Goal: Task Accomplishment & Management: Use online tool/utility

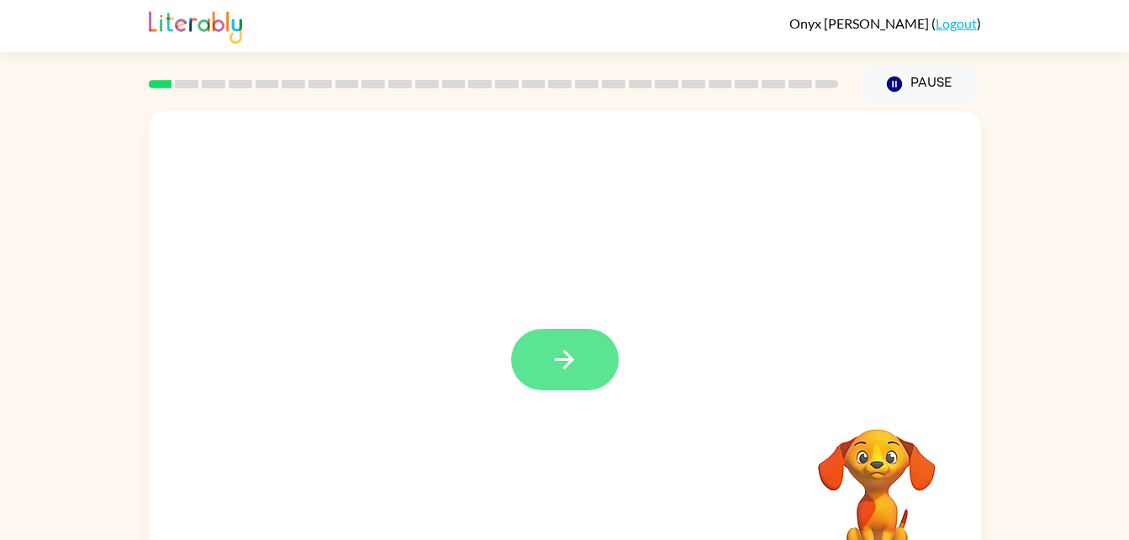
click at [581, 350] on button "button" at bounding box center [565, 359] width 108 height 61
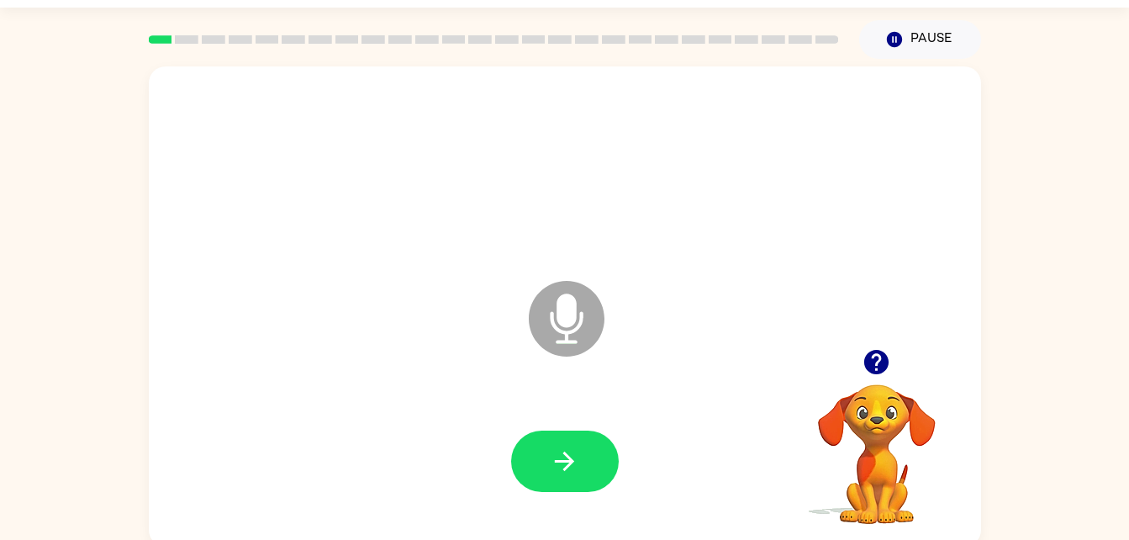
scroll to position [51, 0]
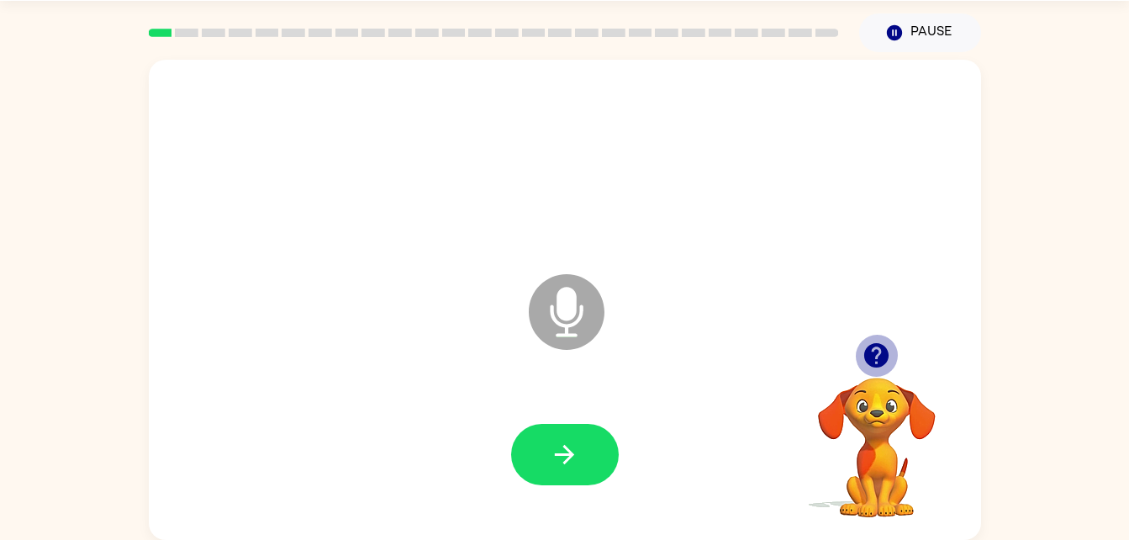
click at [873, 355] on icon "button" at bounding box center [876, 355] width 24 height 24
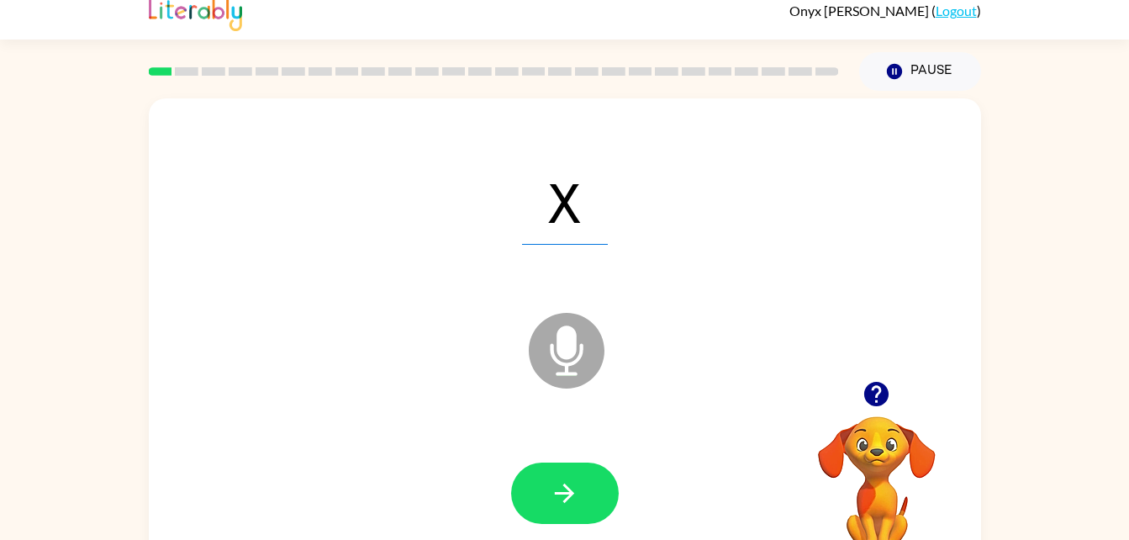
scroll to position [0, 0]
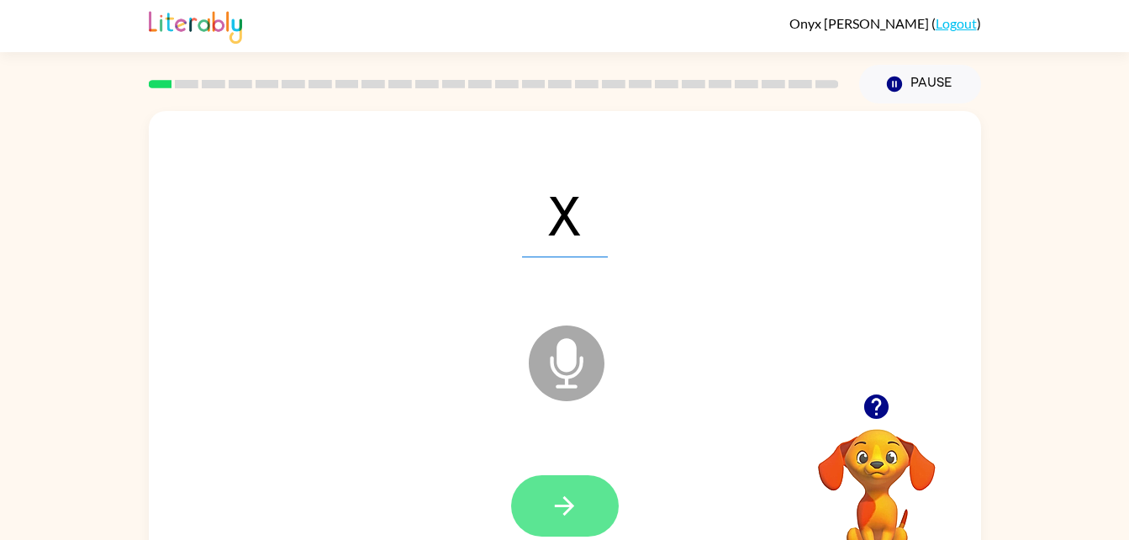
click at [578, 505] on icon "button" at bounding box center [564, 505] width 29 height 29
click at [565, 488] on button "button" at bounding box center [565, 505] width 108 height 61
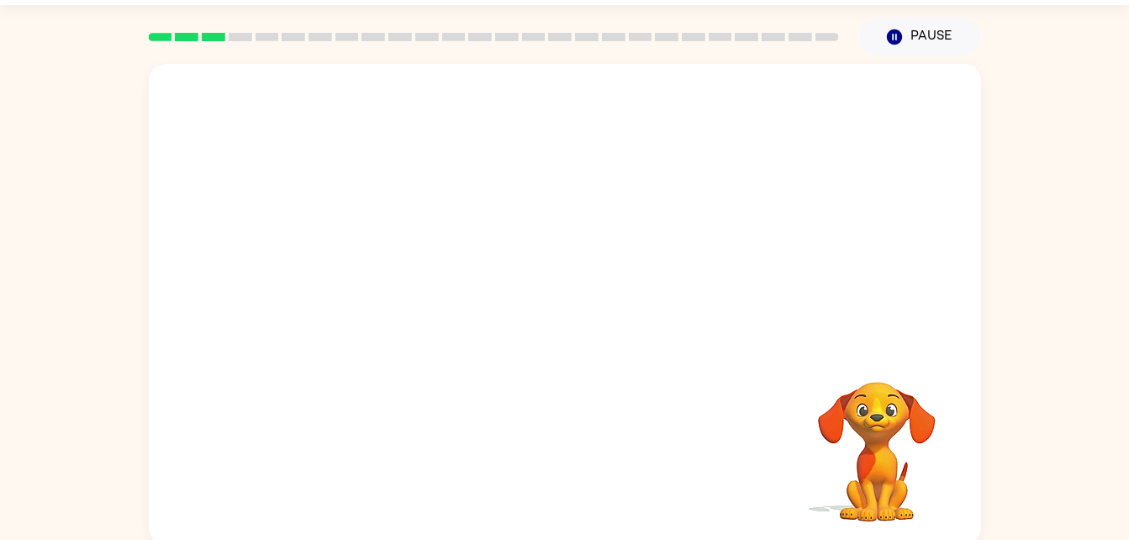
scroll to position [51, 0]
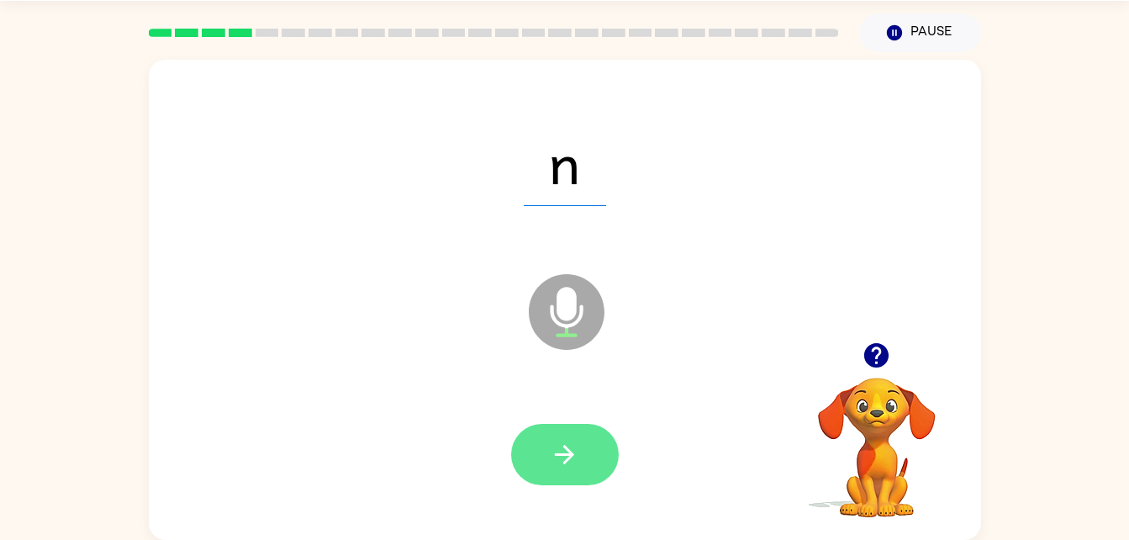
click at [557, 454] on icon "button" at bounding box center [564, 454] width 19 height 19
click at [573, 475] on button "button" at bounding box center [565, 454] width 108 height 61
click at [557, 468] on icon "button" at bounding box center [564, 454] width 29 height 29
click at [566, 467] on icon "button" at bounding box center [564, 454] width 29 height 29
click at [557, 451] on icon "button" at bounding box center [564, 454] width 29 height 29
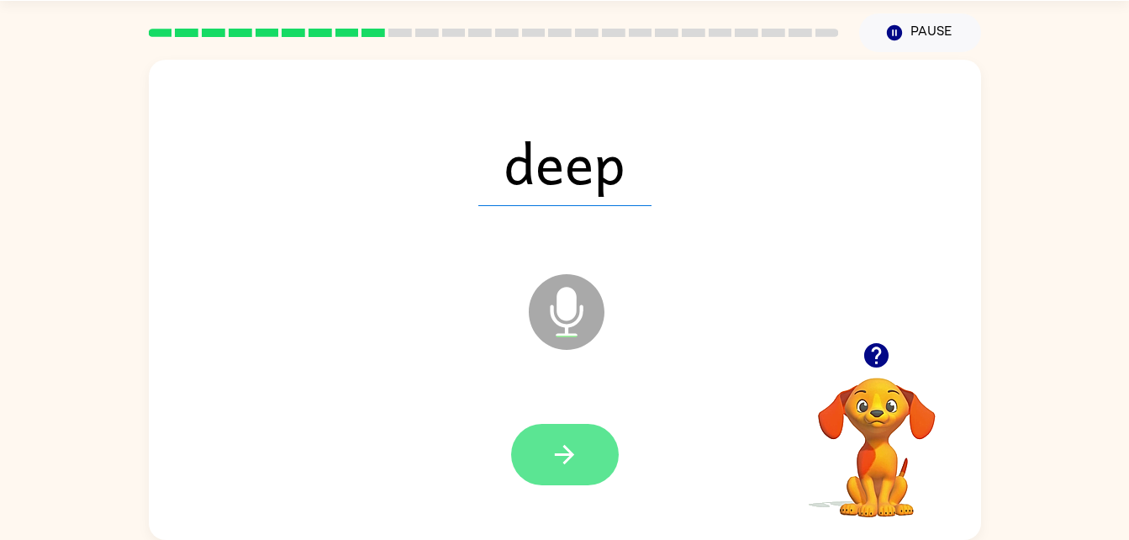
click at [557, 453] on icon "button" at bounding box center [564, 454] width 19 height 19
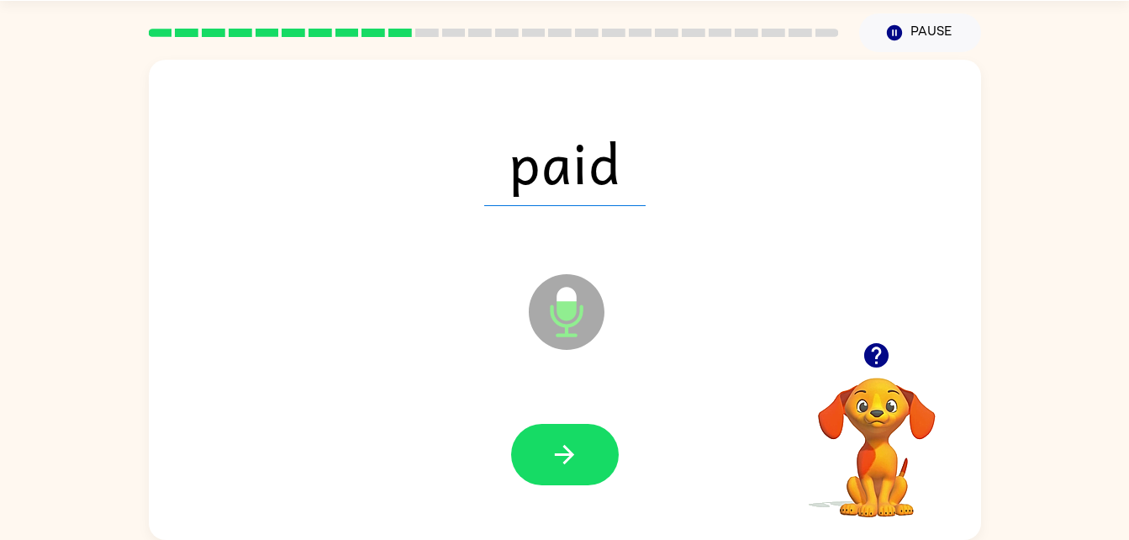
click at [575, 499] on div at bounding box center [565, 455] width 799 height 138
click at [551, 449] on icon "button" at bounding box center [564, 454] width 29 height 29
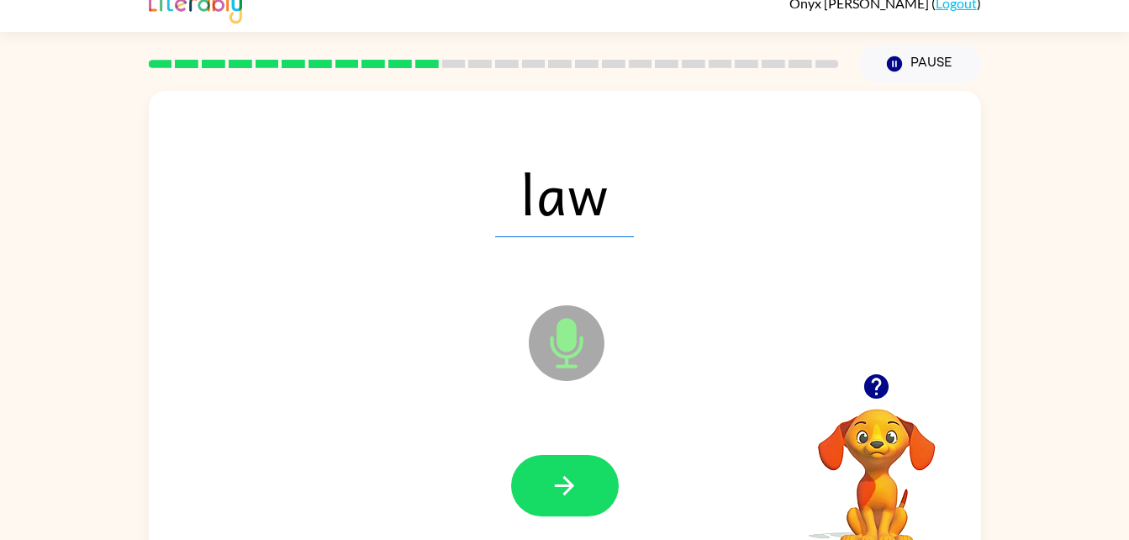
scroll to position [0, 0]
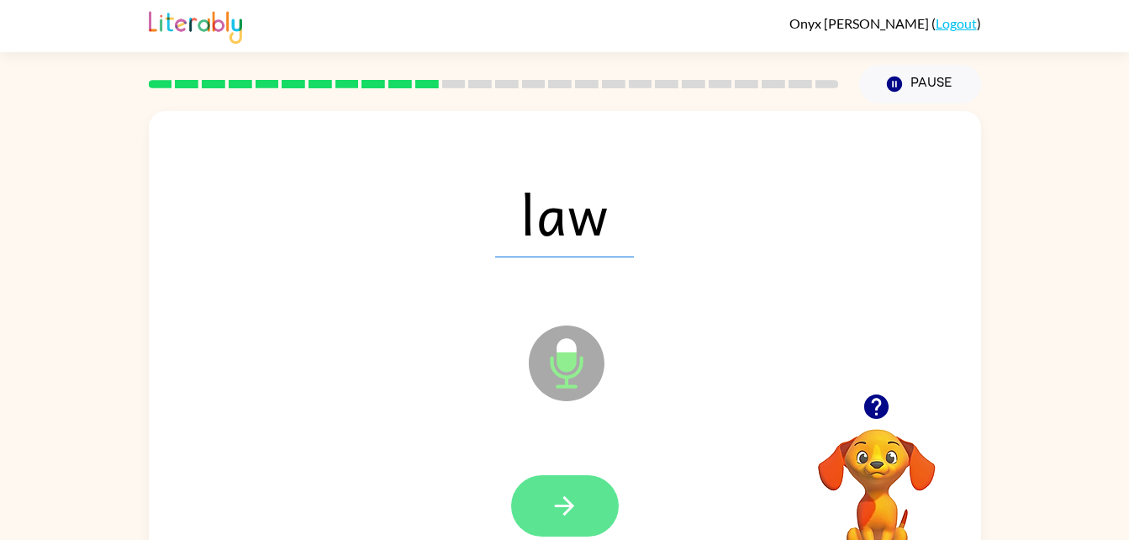
click at [567, 520] on icon "button" at bounding box center [564, 505] width 29 height 29
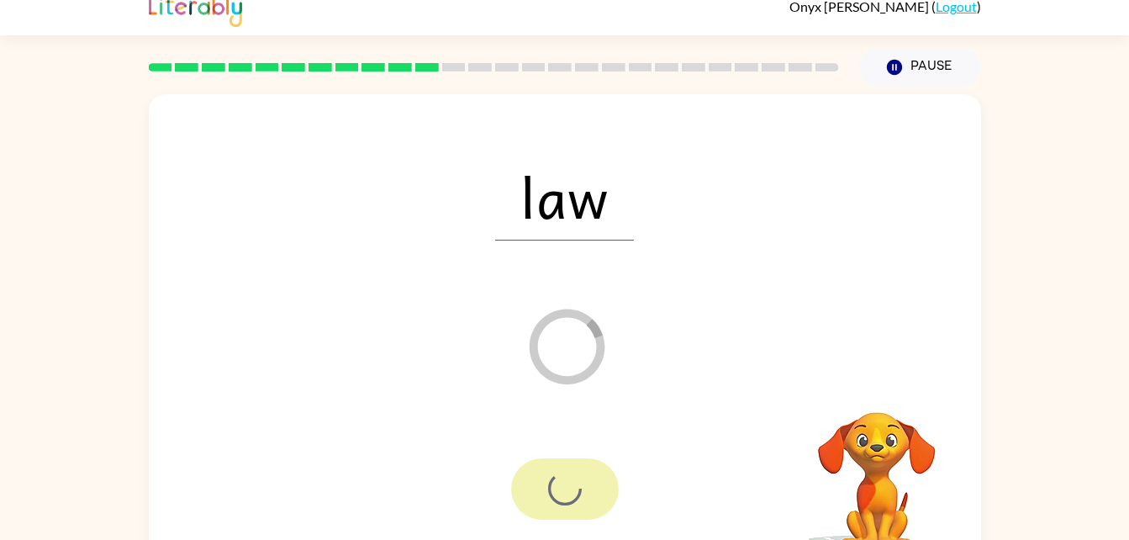
scroll to position [51, 0]
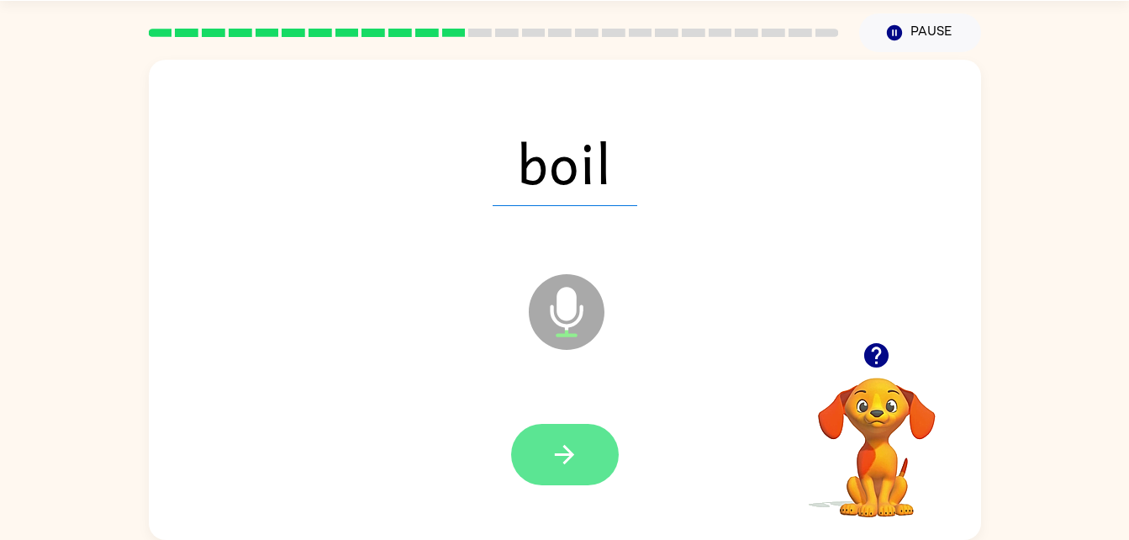
click at [551, 456] on icon "button" at bounding box center [564, 454] width 29 height 29
click at [583, 478] on button "button" at bounding box center [565, 454] width 108 height 61
click at [558, 464] on icon "button" at bounding box center [564, 454] width 29 height 29
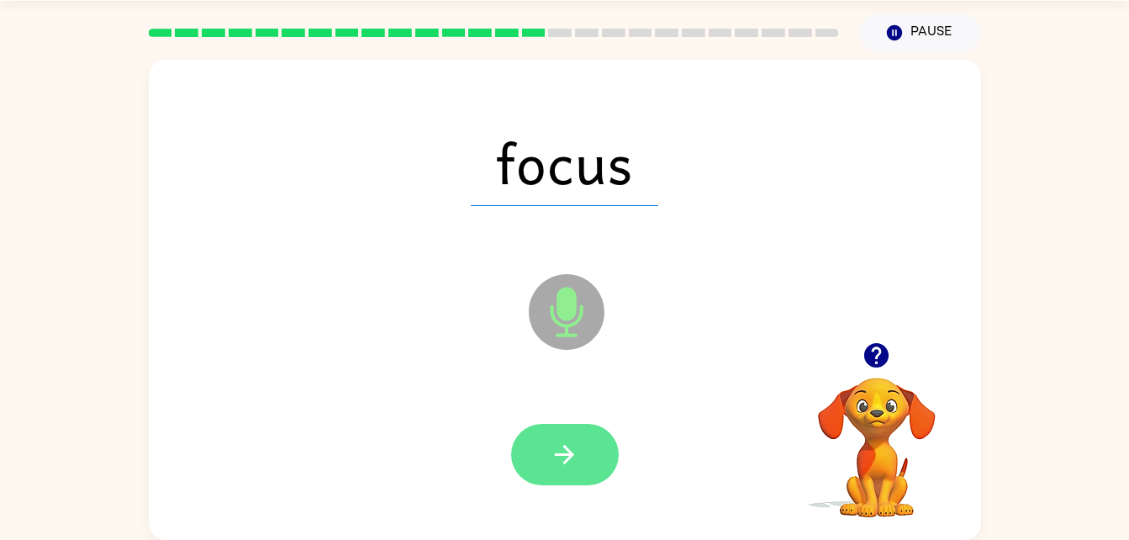
click at [569, 445] on icon "button" at bounding box center [564, 454] width 29 height 29
click at [566, 470] on button "button" at bounding box center [565, 454] width 108 height 61
click at [567, 453] on icon "button" at bounding box center [564, 454] width 19 height 19
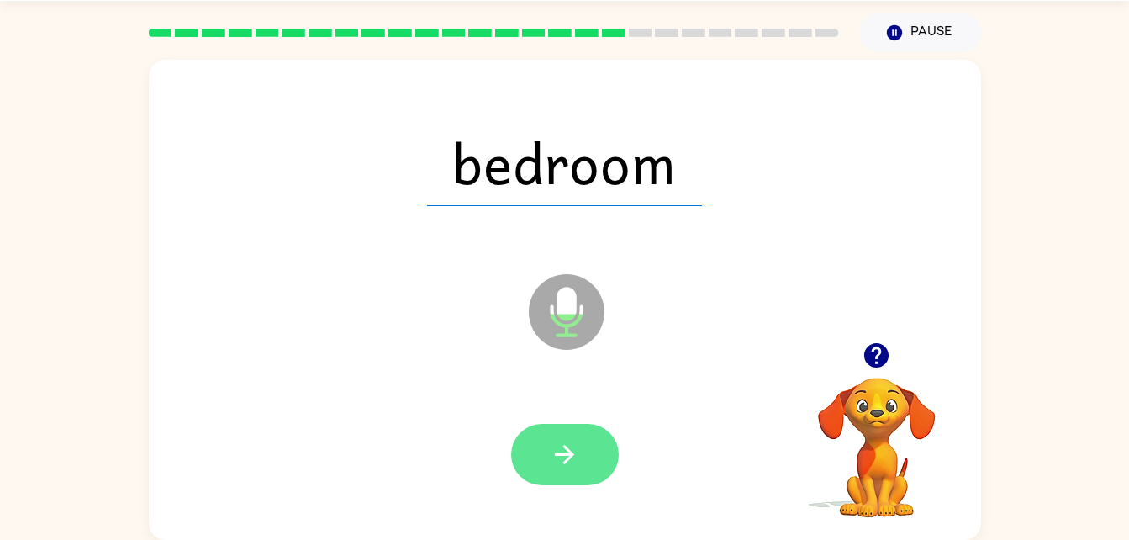
click at [535, 448] on button "button" at bounding box center [565, 454] width 108 height 61
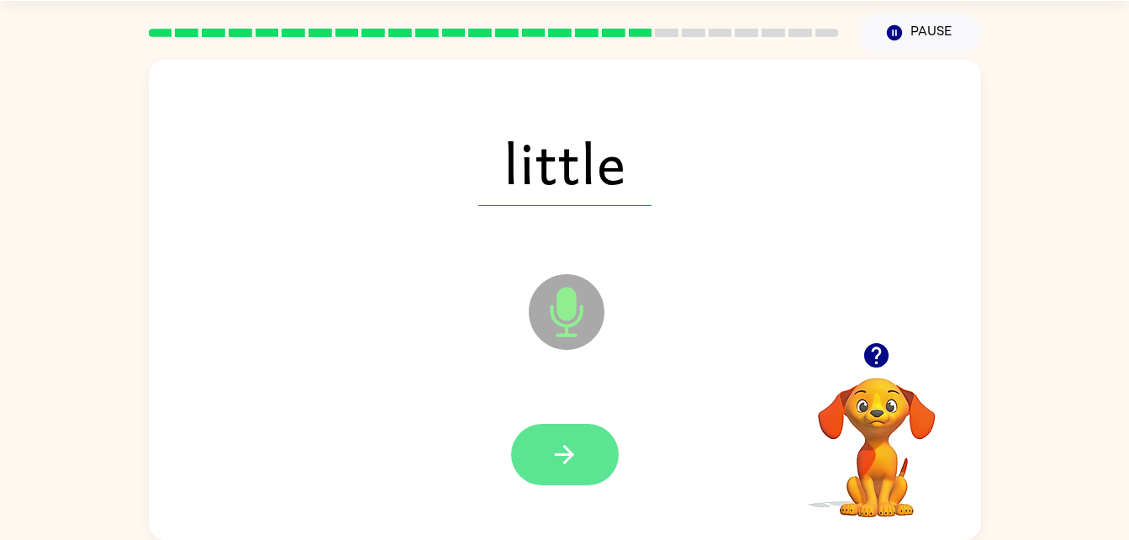
click at [544, 468] on button "button" at bounding box center [565, 454] width 108 height 61
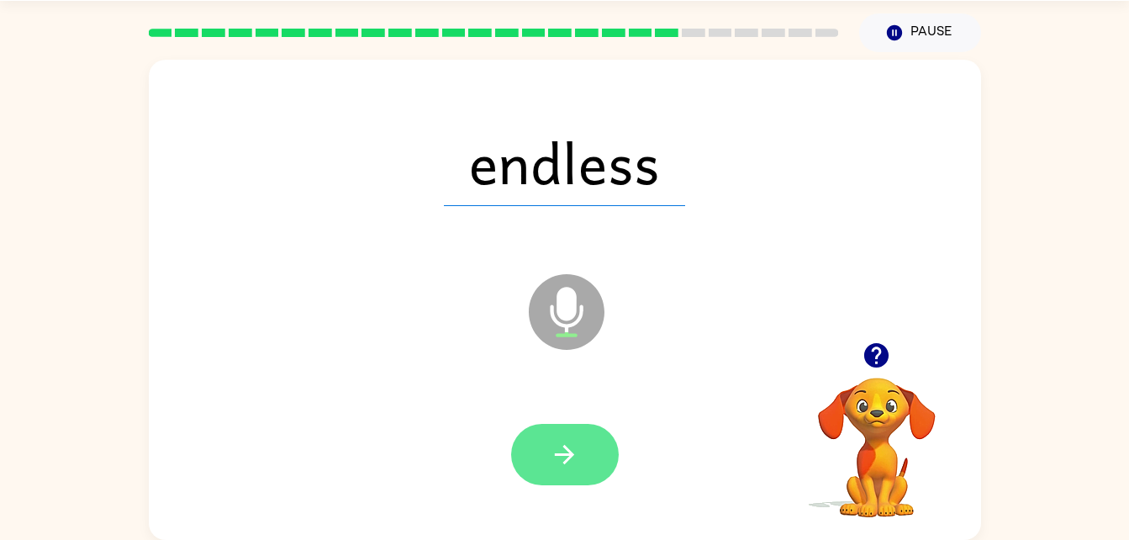
click at [564, 461] on icon "button" at bounding box center [564, 454] width 29 height 29
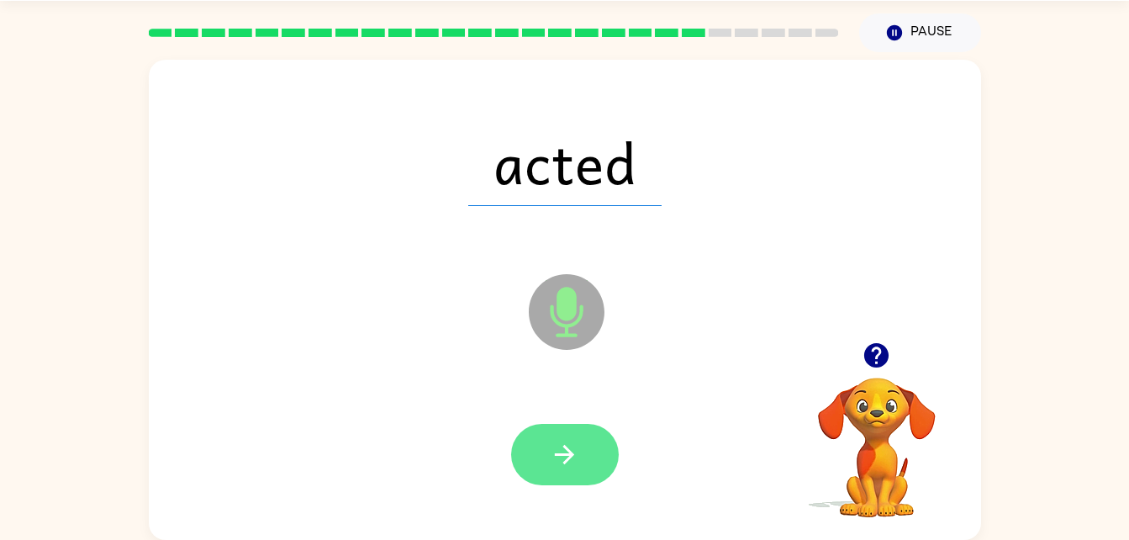
click at [541, 441] on button "button" at bounding box center [565, 454] width 108 height 61
click at [583, 438] on button "button" at bounding box center [565, 454] width 108 height 61
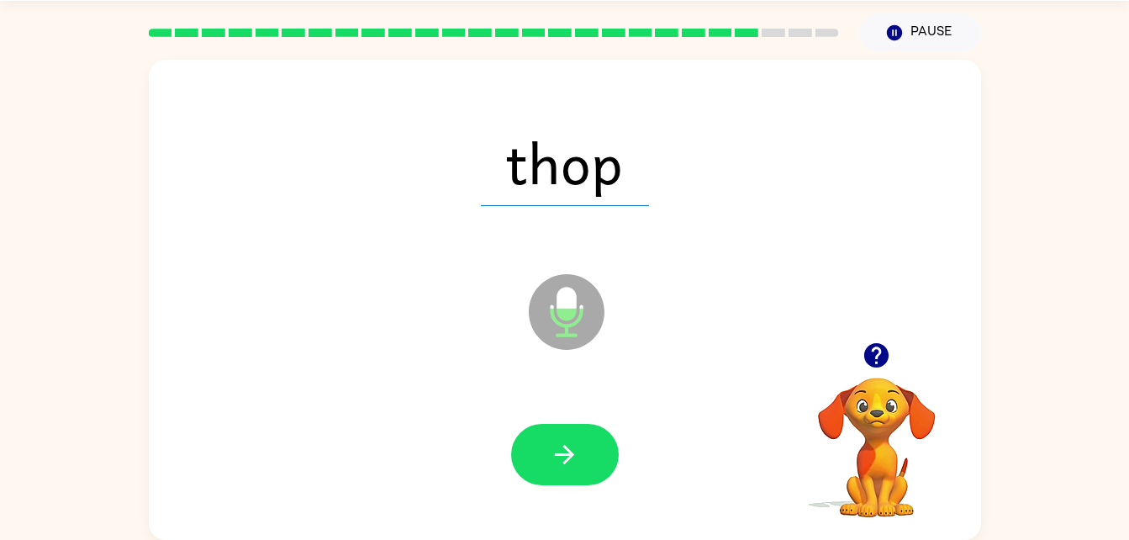
scroll to position [0, 0]
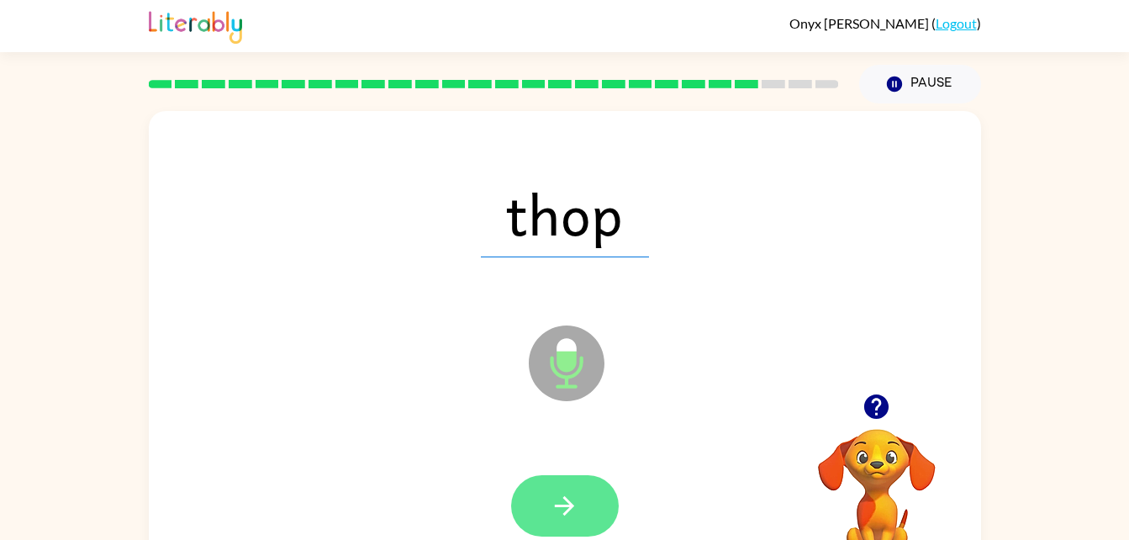
click at [578, 488] on button "button" at bounding box center [565, 505] width 108 height 61
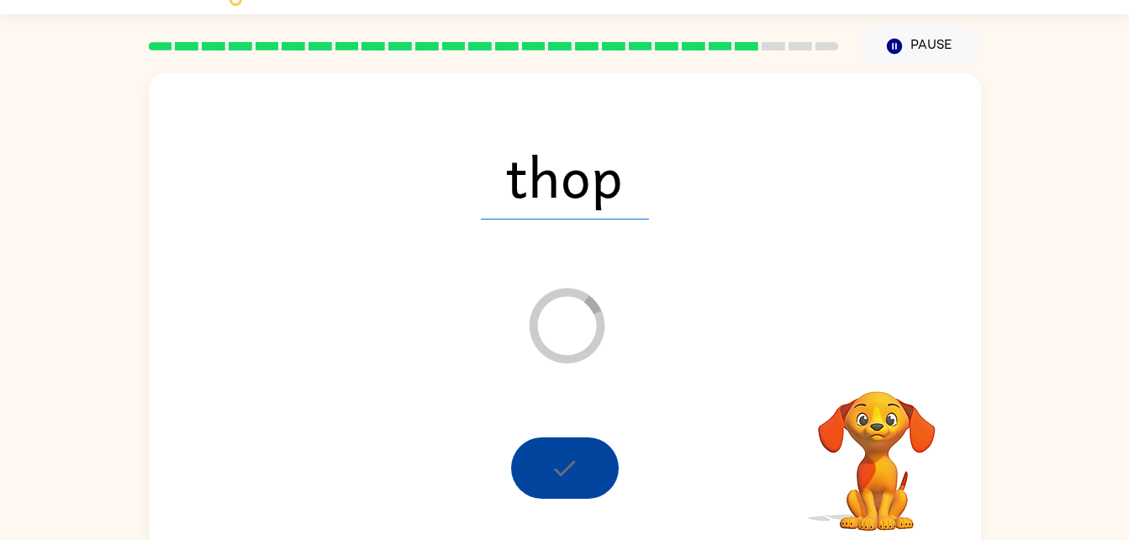
scroll to position [51, 0]
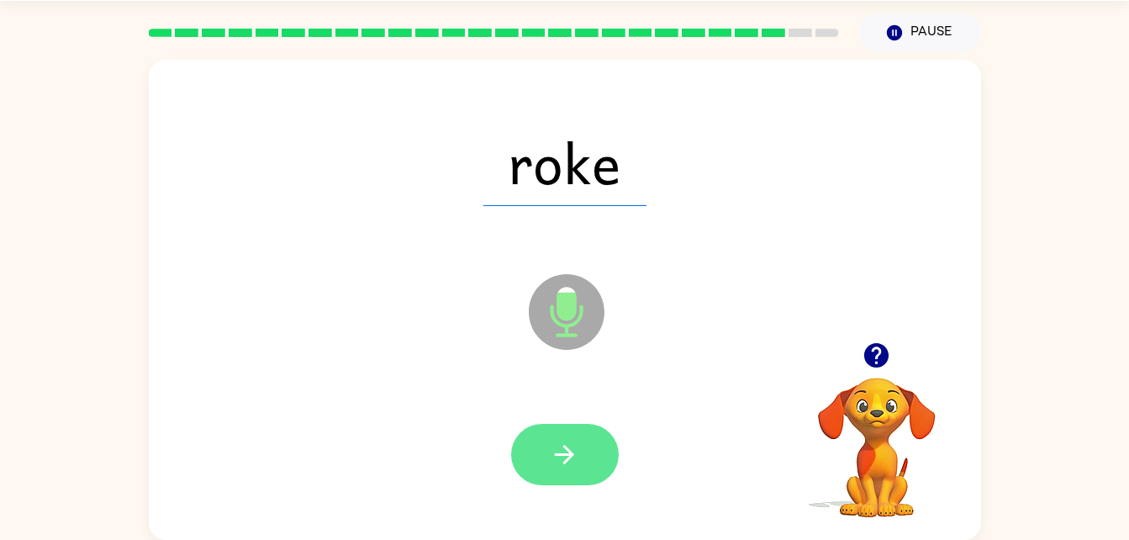
click at [576, 472] on button "button" at bounding box center [565, 454] width 108 height 61
click at [555, 457] on icon "button" at bounding box center [564, 454] width 29 height 29
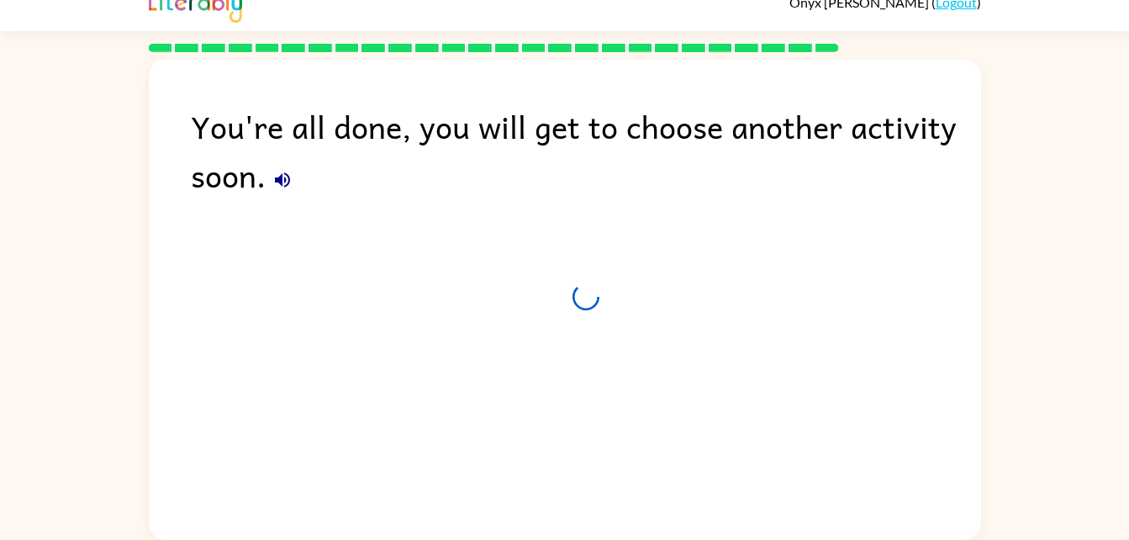
scroll to position [21, 0]
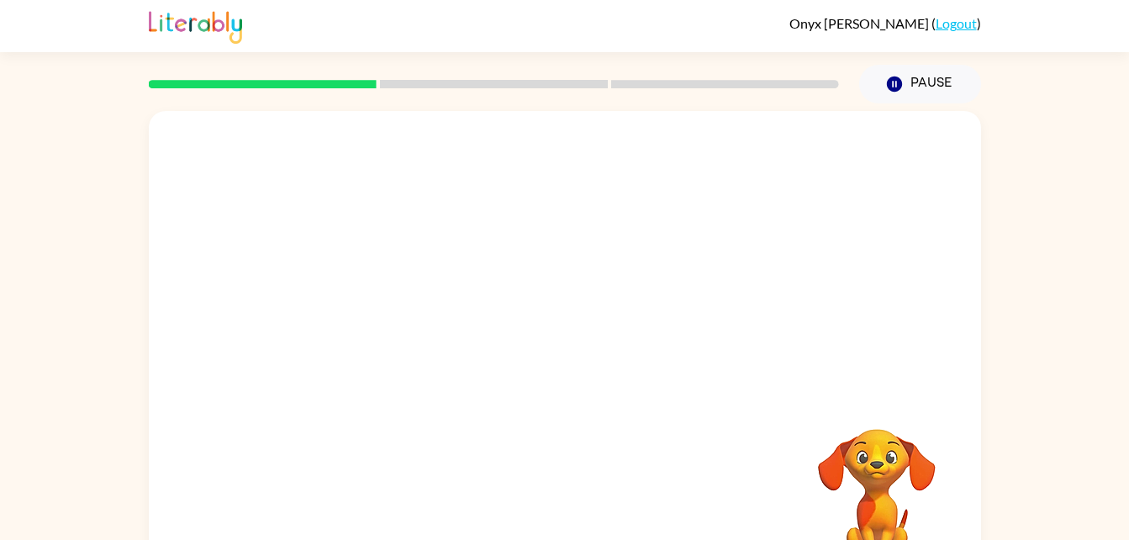
click at [1116, 321] on div "Your browser must support playing .mp4 files to use Literably. Please try using…" at bounding box center [564, 347] width 1129 height 488
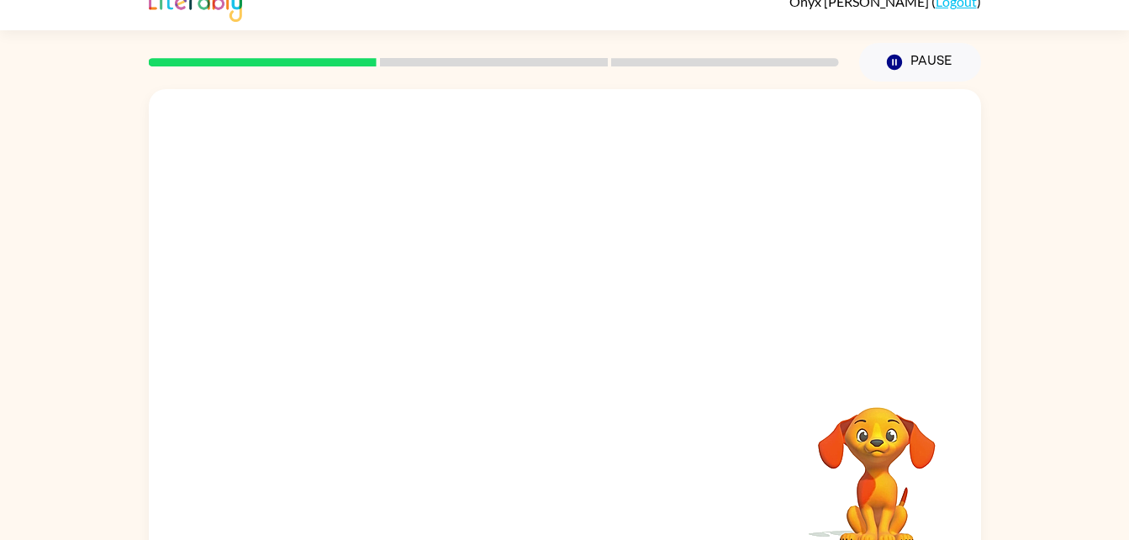
scroll to position [51, 0]
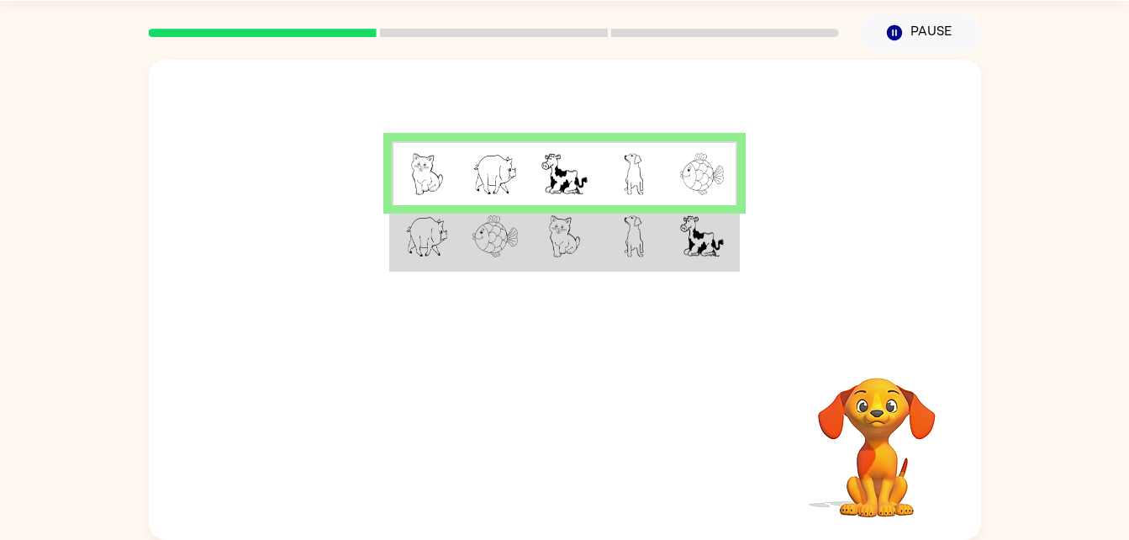
click at [625, 235] on img at bounding box center [634, 236] width 20 height 42
click at [578, 240] on img at bounding box center [565, 236] width 32 height 42
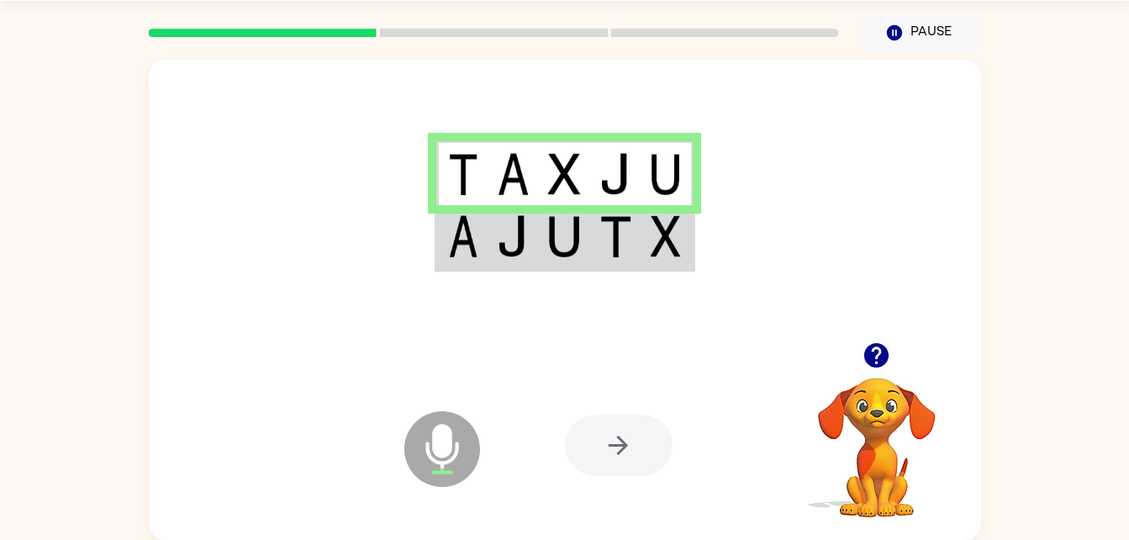
click at [660, 245] on img at bounding box center [666, 236] width 30 height 42
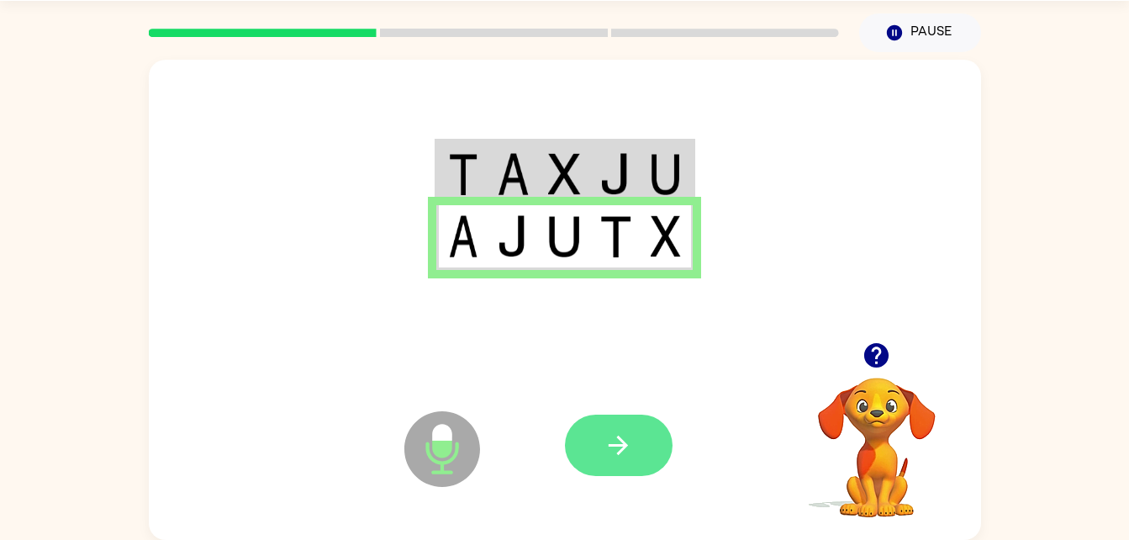
click at [620, 446] on icon "button" at bounding box center [618, 444] width 19 height 19
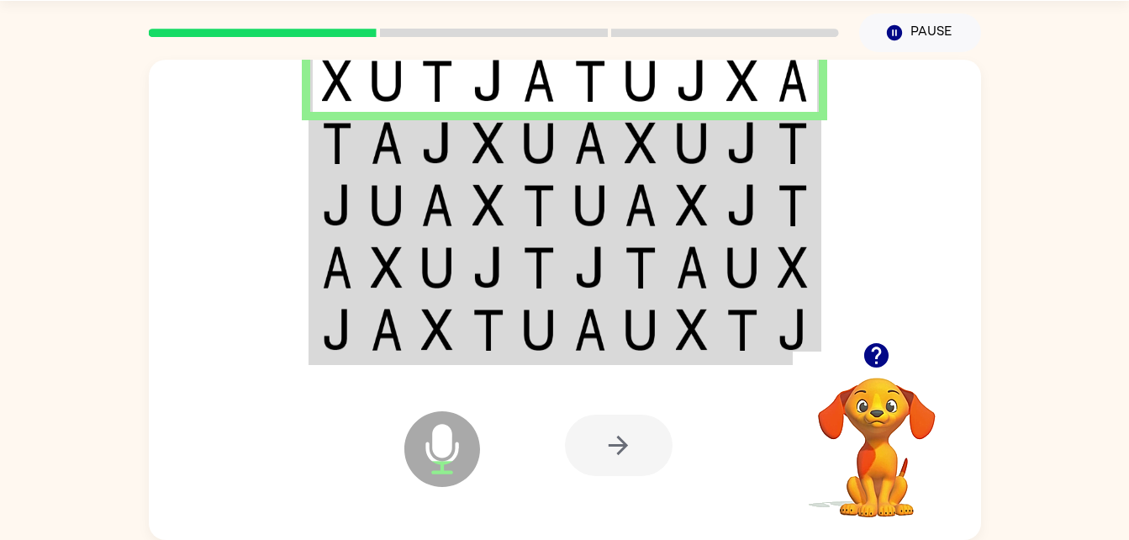
click at [329, 139] on img at bounding box center [337, 143] width 30 height 42
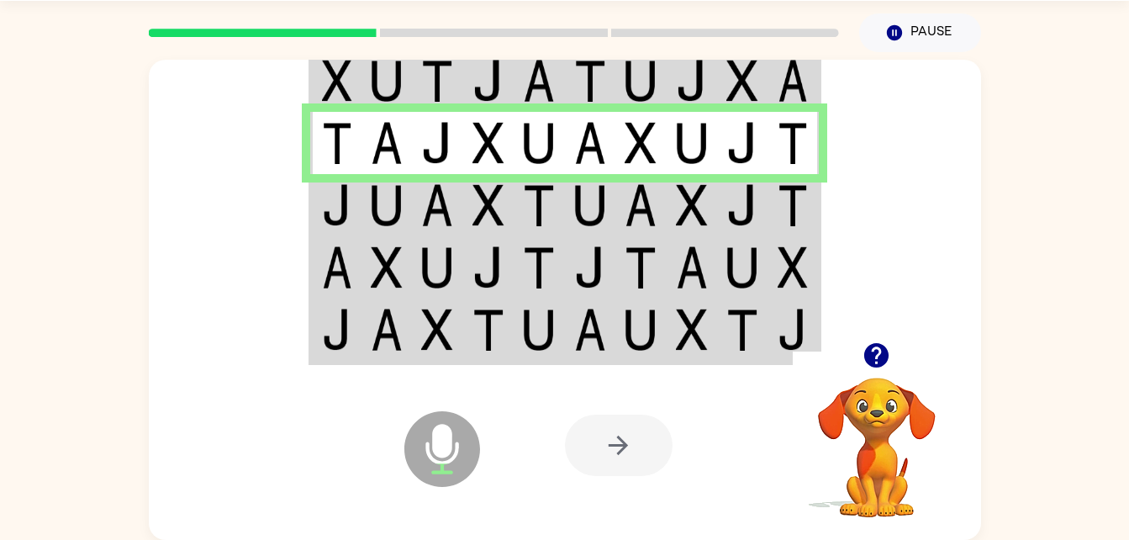
click at [324, 204] on img at bounding box center [337, 205] width 30 height 42
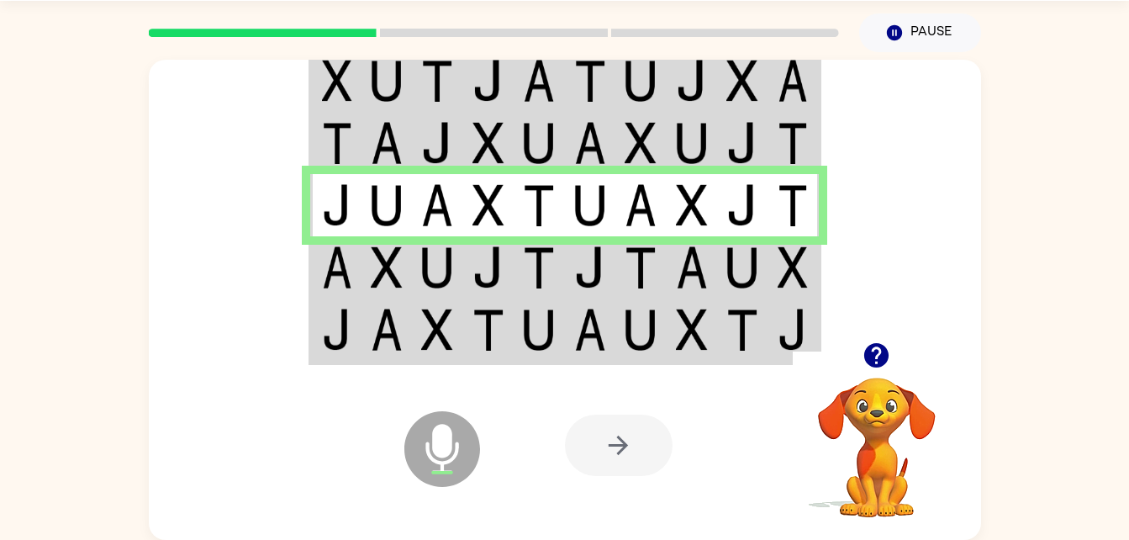
click at [325, 272] on img at bounding box center [337, 267] width 30 height 42
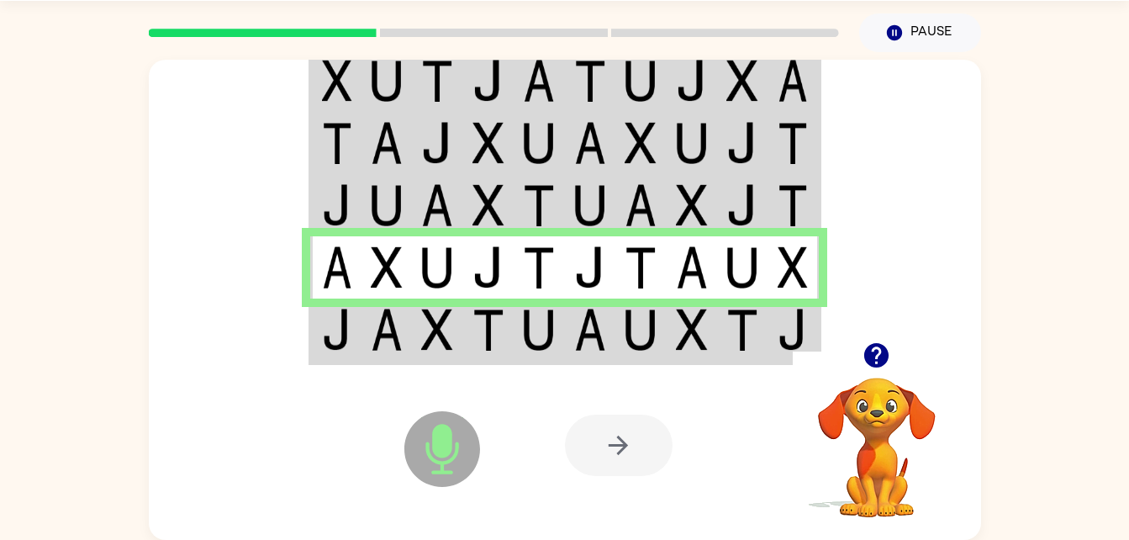
click at [320, 356] on div "Microphone The Microphone is here when it is your turn to talk" at bounding box center [400, 407] width 167 height 112
click at [356, 338] on td at bounding box center [335, 330] width 51 height 65
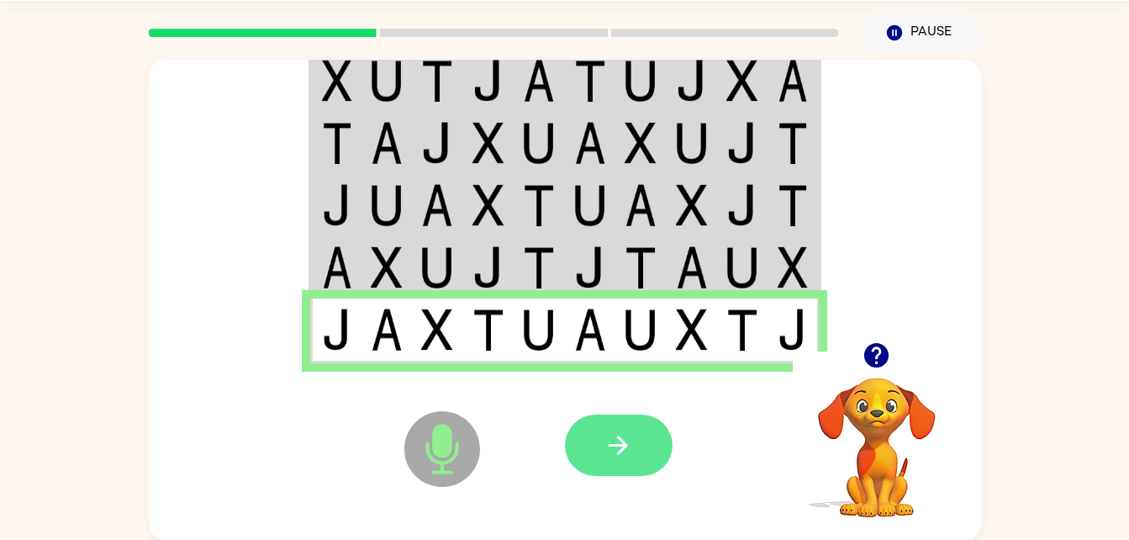
click at [612, 430] on button "button" at bounding box center [619, 444] width 108 height 61
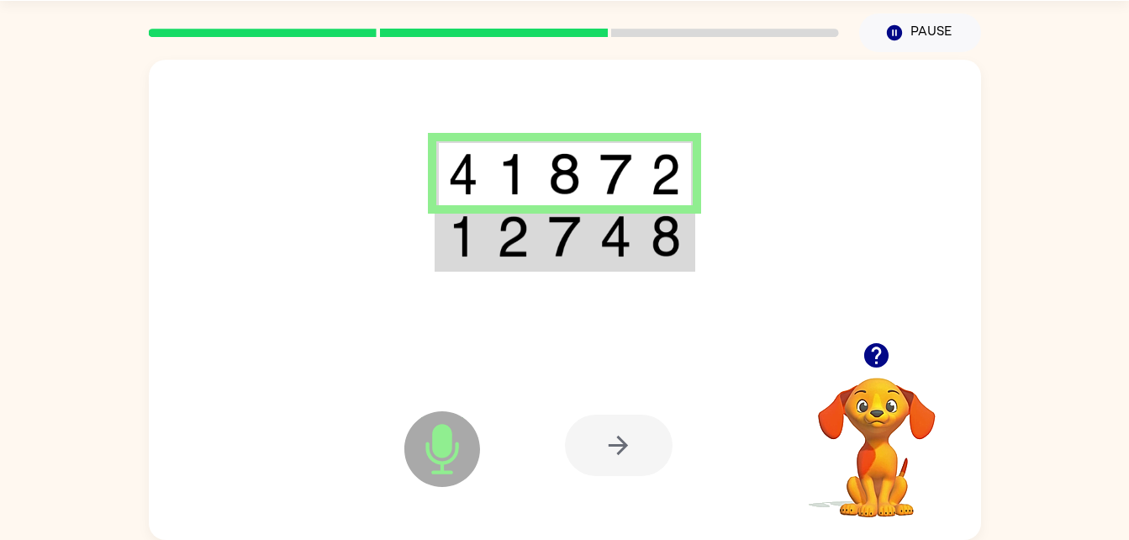
click at [653, 235] on img at bounding box center [666, 236] width 30 height 42
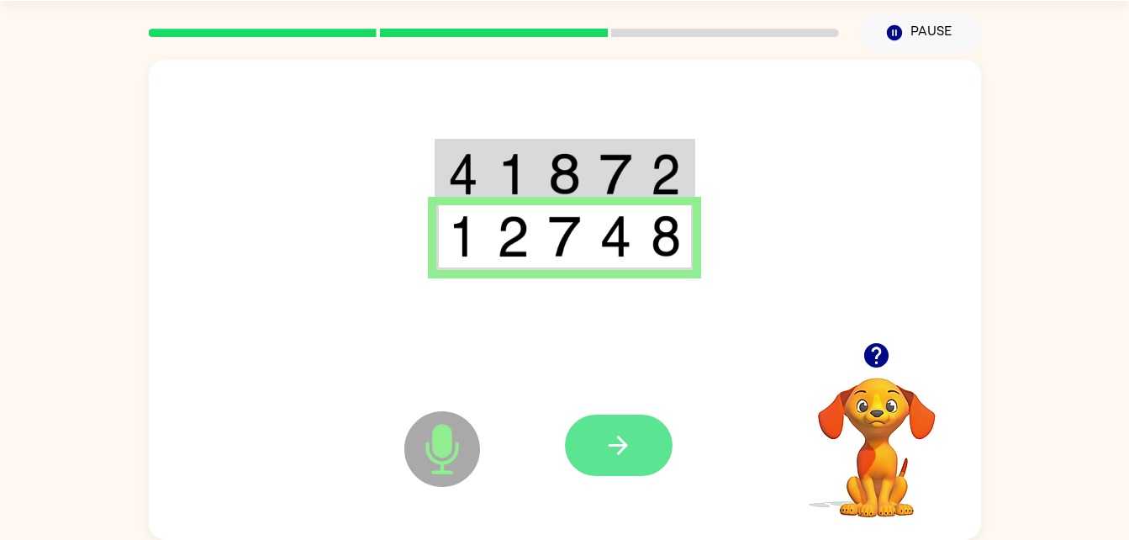
click at [620, 451] on icon "button" at bounding box center [618, 444] width 19 height 19
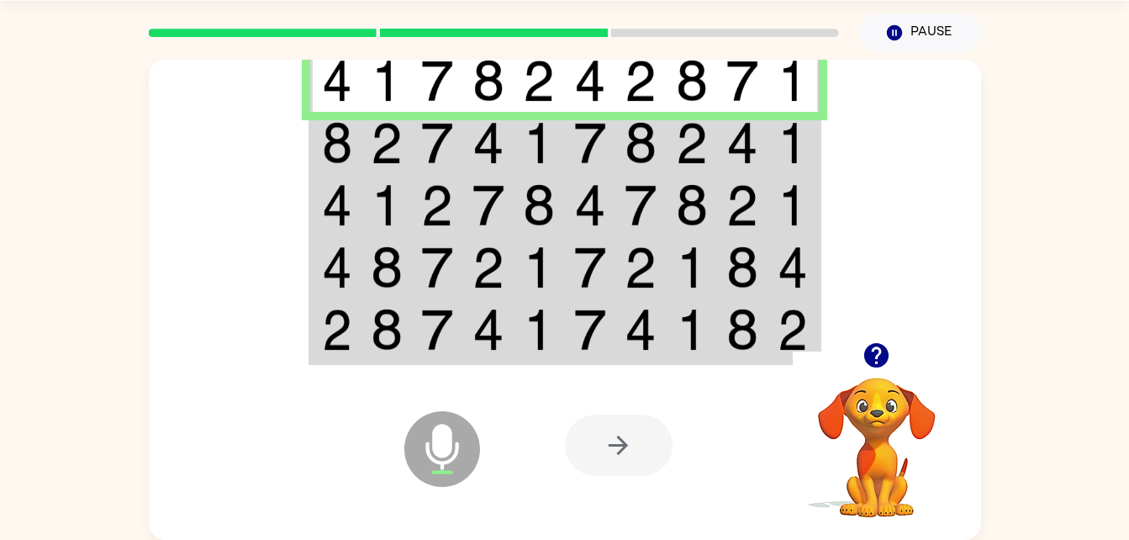
click at [810, 163] on td at bounding box center [793, 143] width 51 height 62
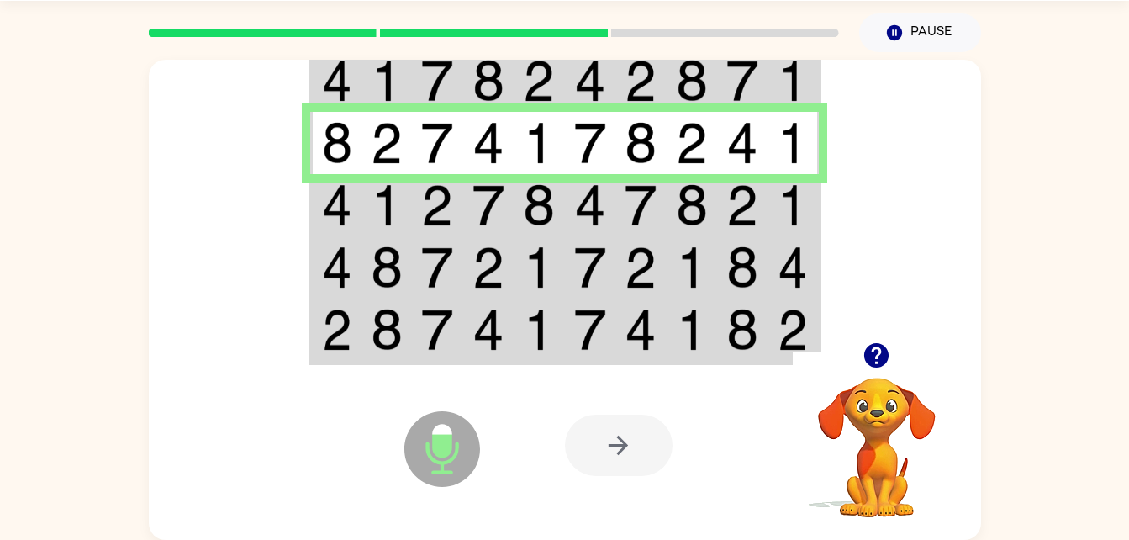
click at [810, 203] on td at bounding box center [793, 205] width 51 height 62
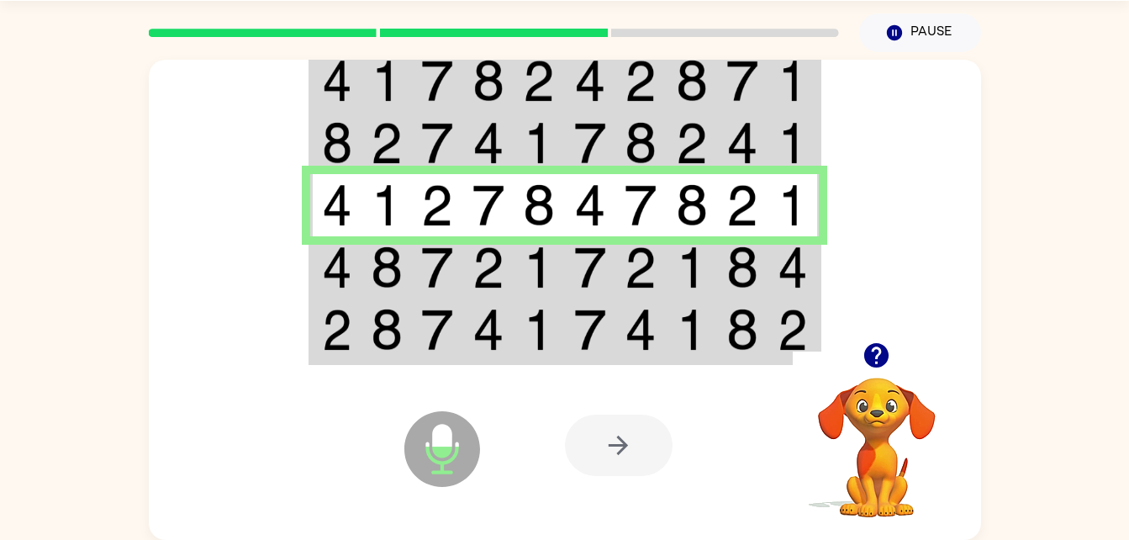
click at [313, 267] on td at bounding box center [335, 267] width 51 height 62
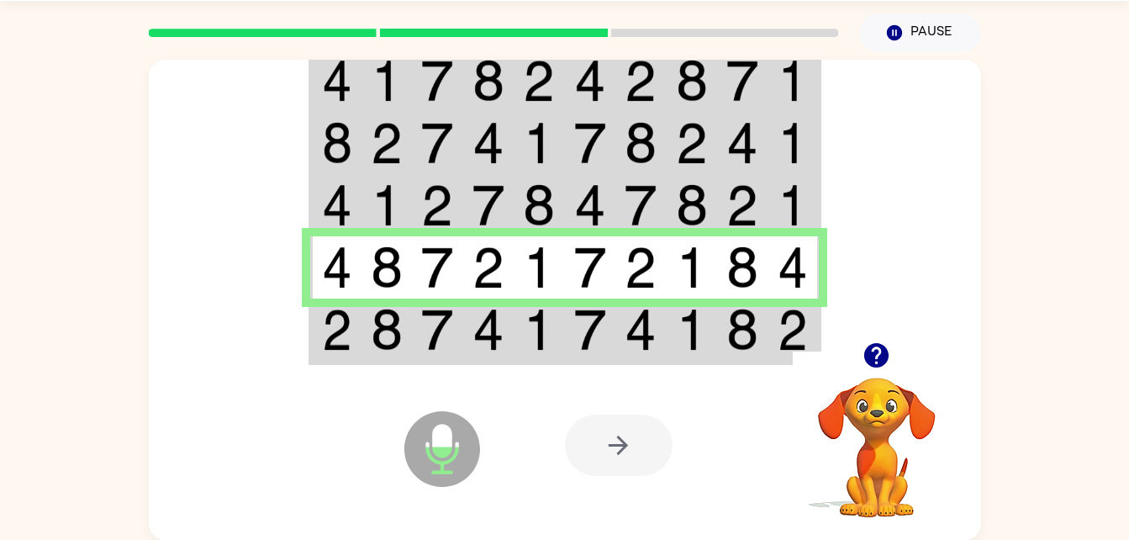
click at [799, 331] on img at bounding box center [793, 330] width 30 height 42
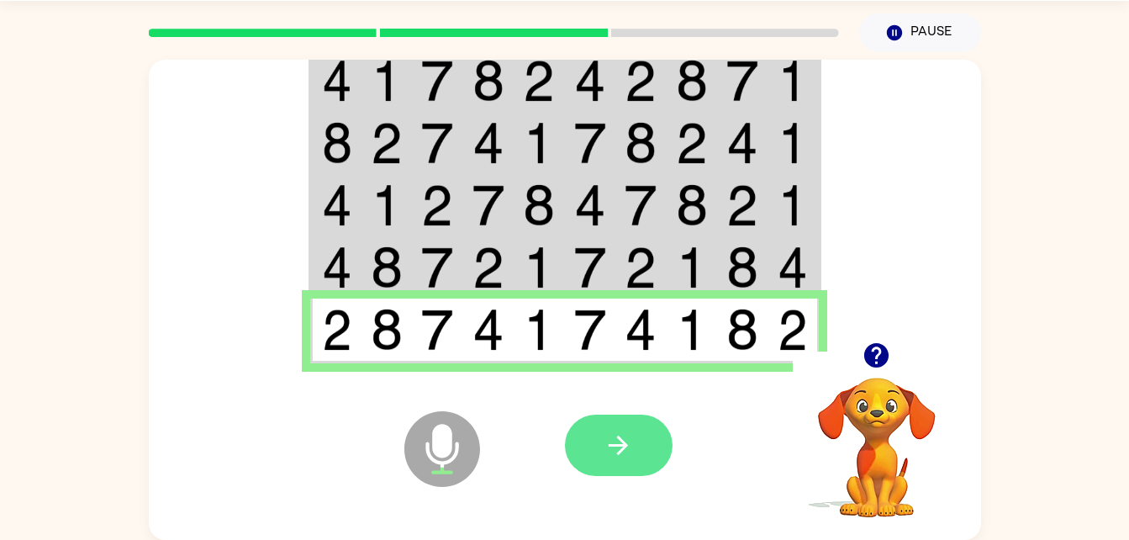
click at [651, 442] on button "button" at bounding box center [619, 444] width 108 height 61
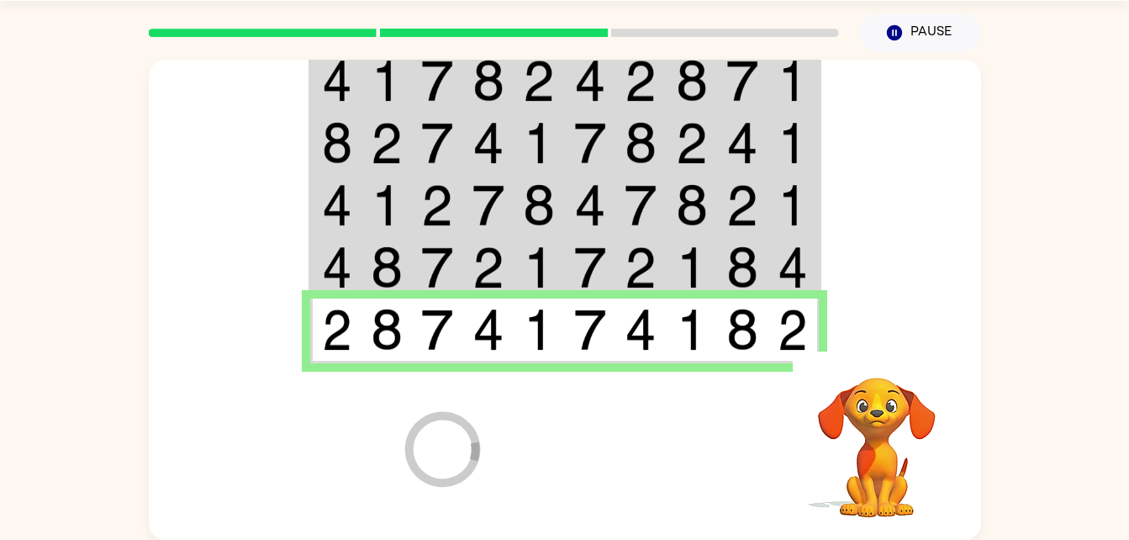
scroll to position [21, 0]
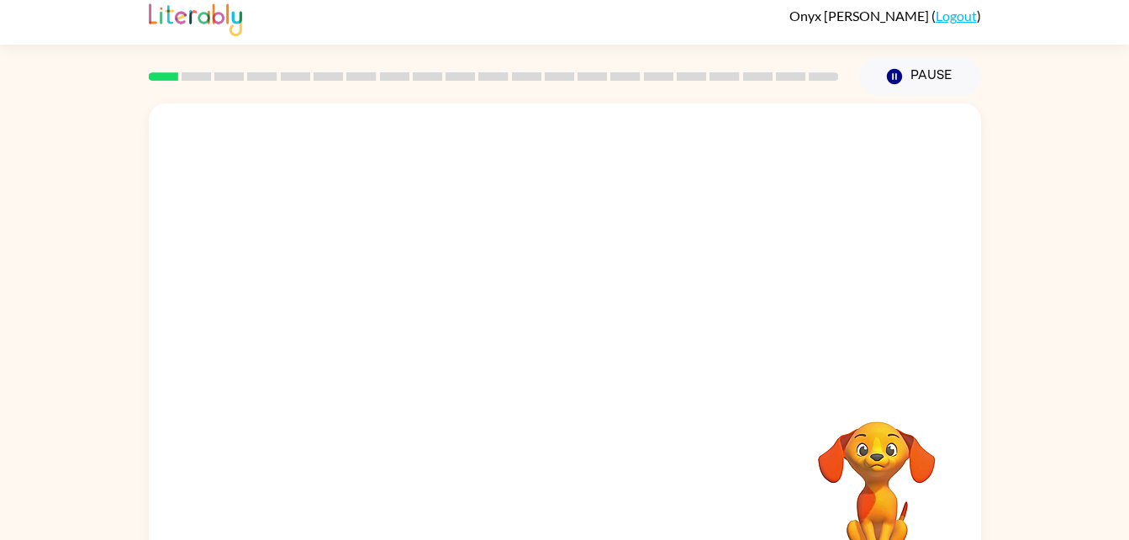
scroll to position [51, 0]
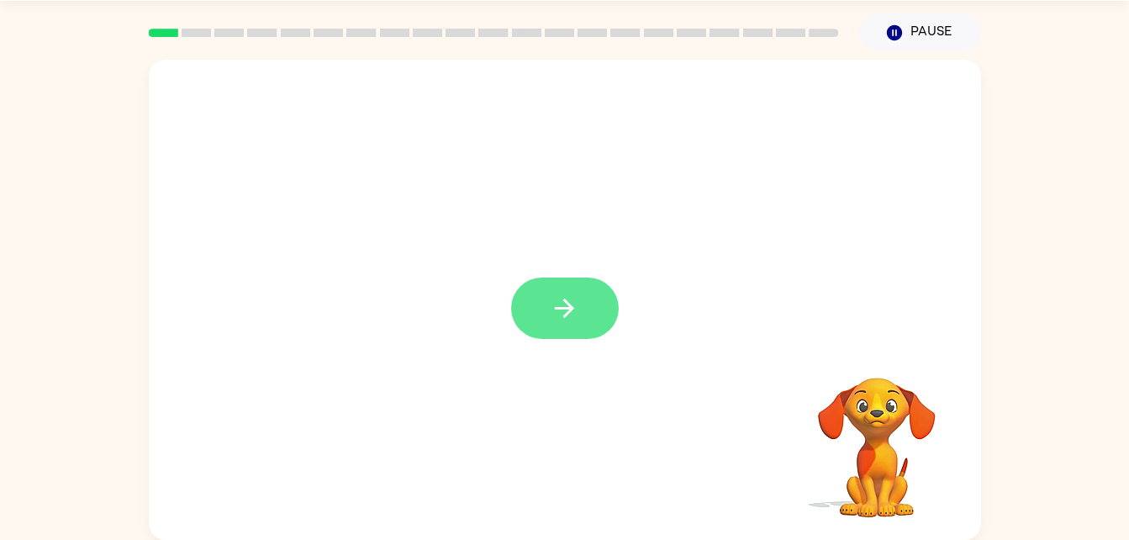
click at [560, 300] on icon "button" at bounding box center [564, 307] width 29 height 29
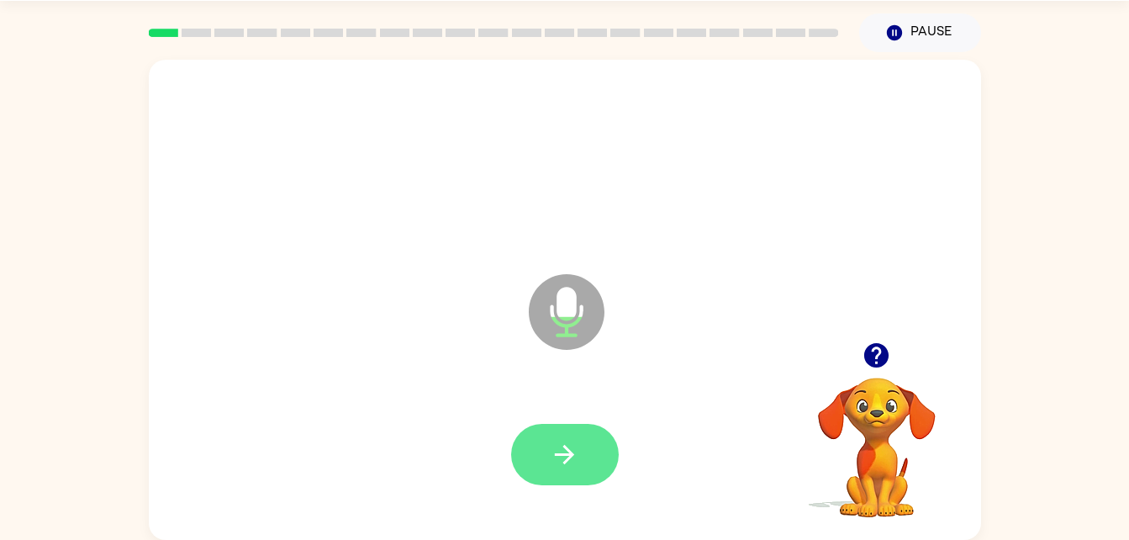
click at [582, 433] on button "button" at bounding box center [565, 454] width 108 height 61
click at [582, 449] on button "button" at bounding box center [565, 454] width 108 height 61
click at [872, 360] on icon "button" at bounding box center [876, 355] width 24 height 24
click at [571, 478] on button "button" at bounding box center [565, 454] width 108 height 61
click at [576, 441] on icon "button" at bounding box center [564, 454] width 29 height 29
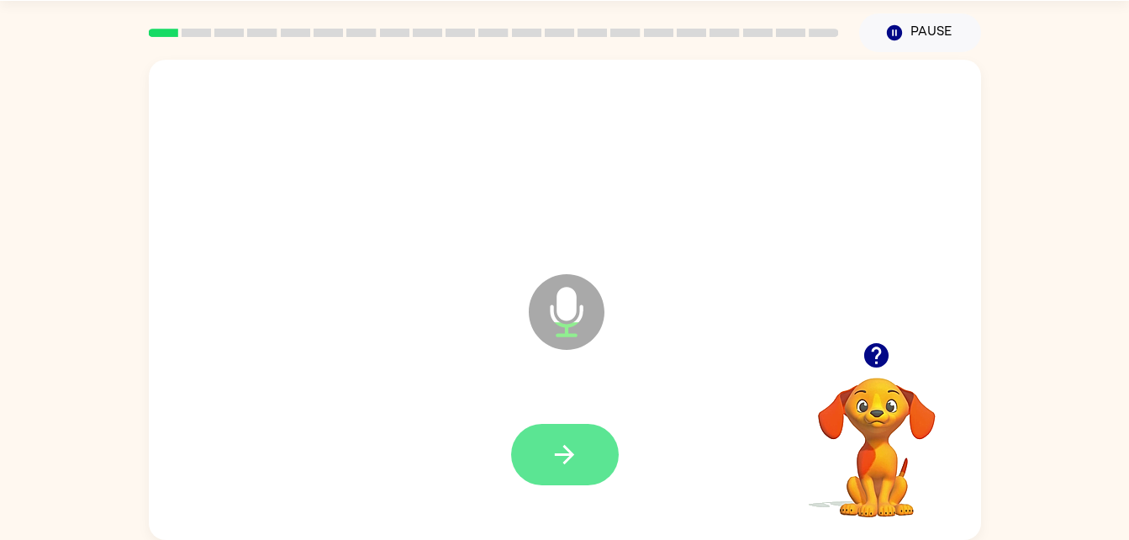
click at [579, 457] on button "button" at bounding box center [565, 454] width 108 height 61
click at [569, 449] on icon "button" at bounding box center [564, 454] width 29 height 29
click at [567, 441] on icon "button" at bounding box center [564, 454] width 29 height 29
click at [553, 426] on button "button" at bounding box center [565, 454] width 108 height 61
click at [573, 455] on icon "button" at bounding box center [564, 454] width 19 height 19
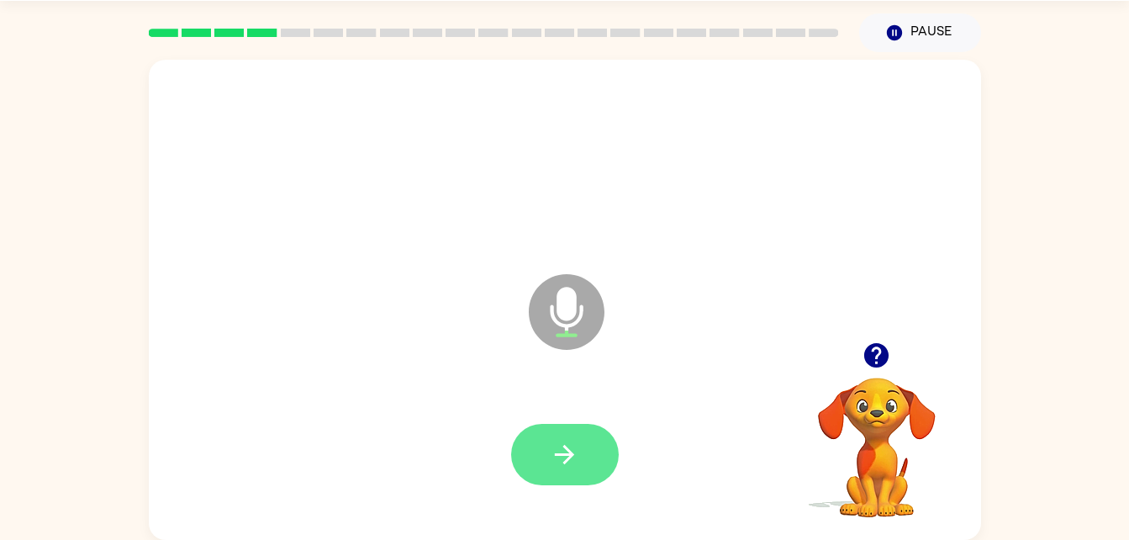
click at [557, 462] on icon "button" at bounding box center [564, 454] width 29 height 29
click at [586, 456] on button "button" at bounding box center [565, 454] width 108 height 61
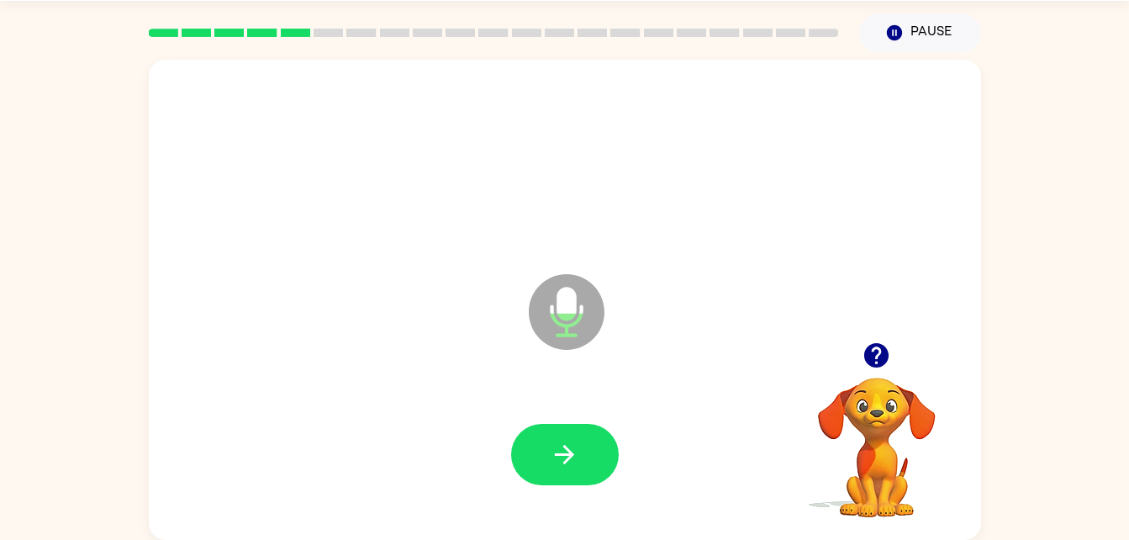
click at [881, 390] on video "Your browser must support playing .mp4 files to use Literably. Please try using…" at bounding box center [877, 435] width 168 height 168
click at [885, 404] on video "Your browser must support playing .mp4 files to use Literably. Please try using…" at bounding box center [877, 435] width 168 height 168
click at [874, 377] on div at bounding box center [877, 355] width 168 height 43
click at [876, 361] on icon "button" at bounding box center [876, 355] width 24 height 24
click at [562, 465] on icon "button" at bounding box center [564, 454] width 29 height 29
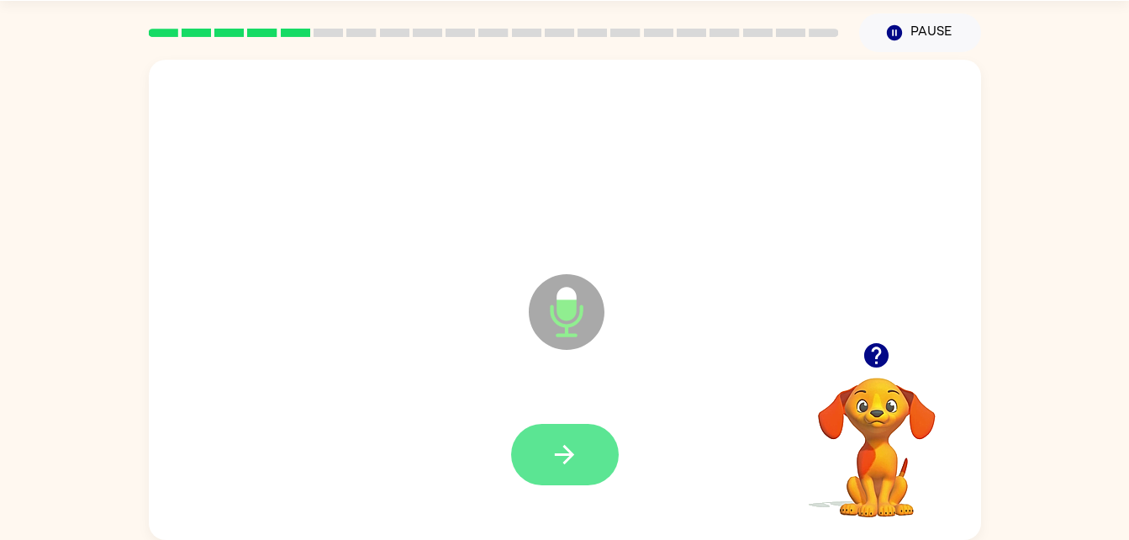
click at [580, 451] on button "button" at bounding box center [565, 454] width 108 height 61
click at [579, 451] on button "button" at bounding box center [565, 454] width 108 height 61
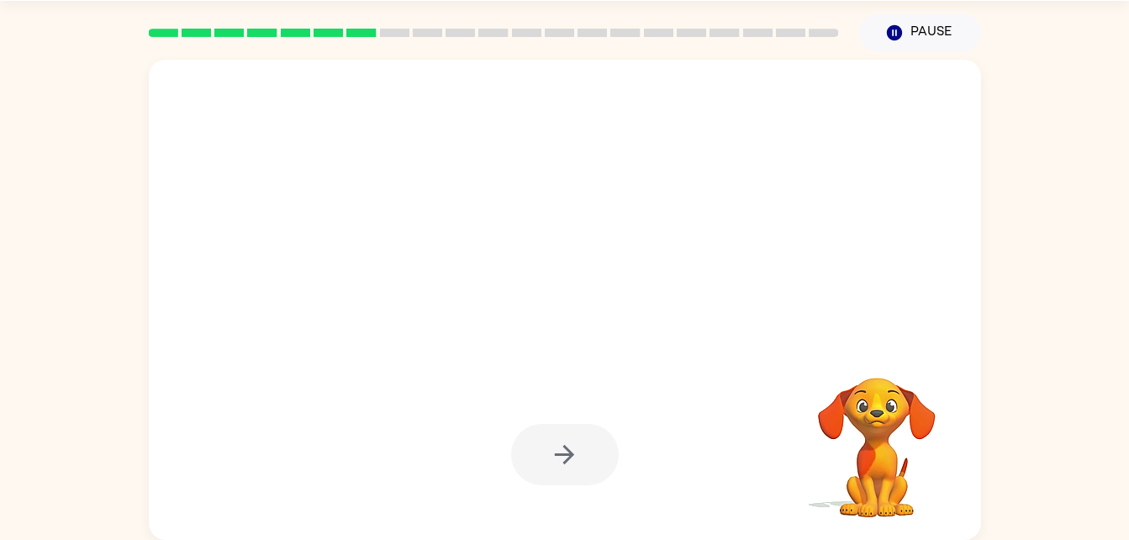
click at [578, 456] on div at bounding box center [565, 454] width 108 height 61
click at [890, 33] on icon "button" at bounding box center [893, 32] width 15 height 15
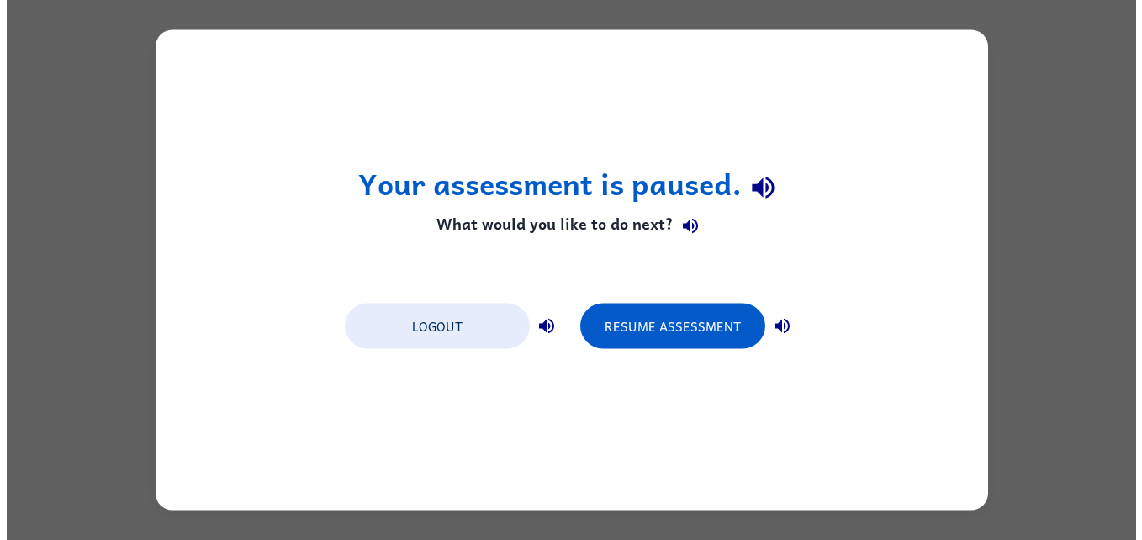
scroll to position [0, 0]
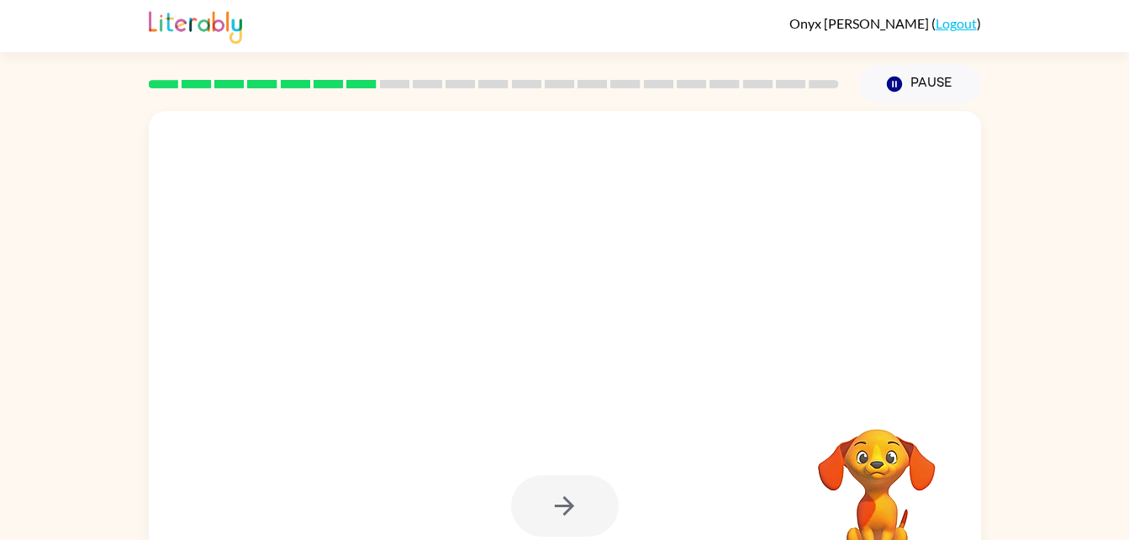
scroll to position [51, 0]
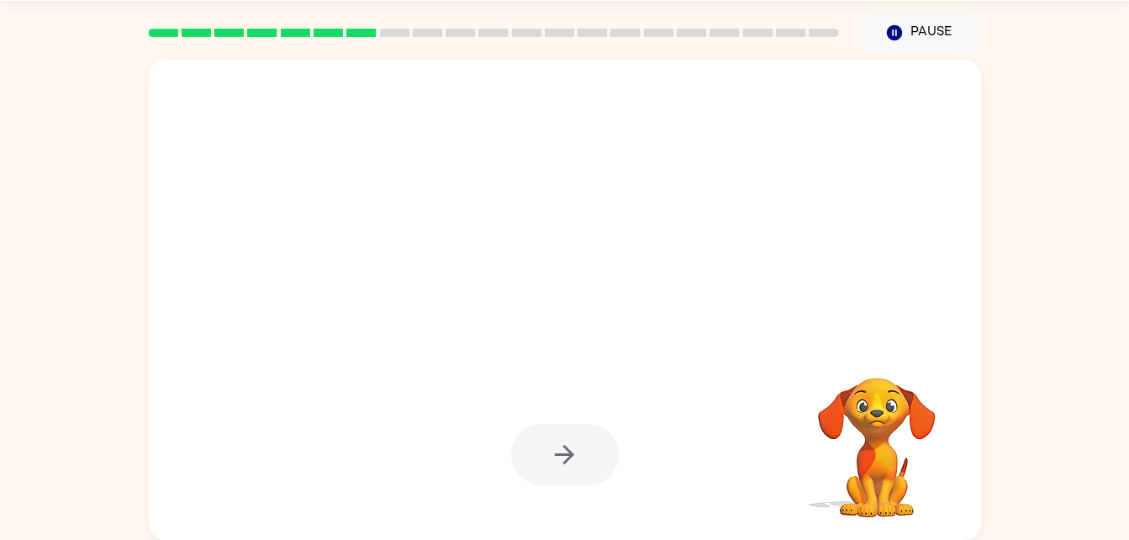
click at [573, 462] on div at bounding box center [565, 454] width 108 height 61
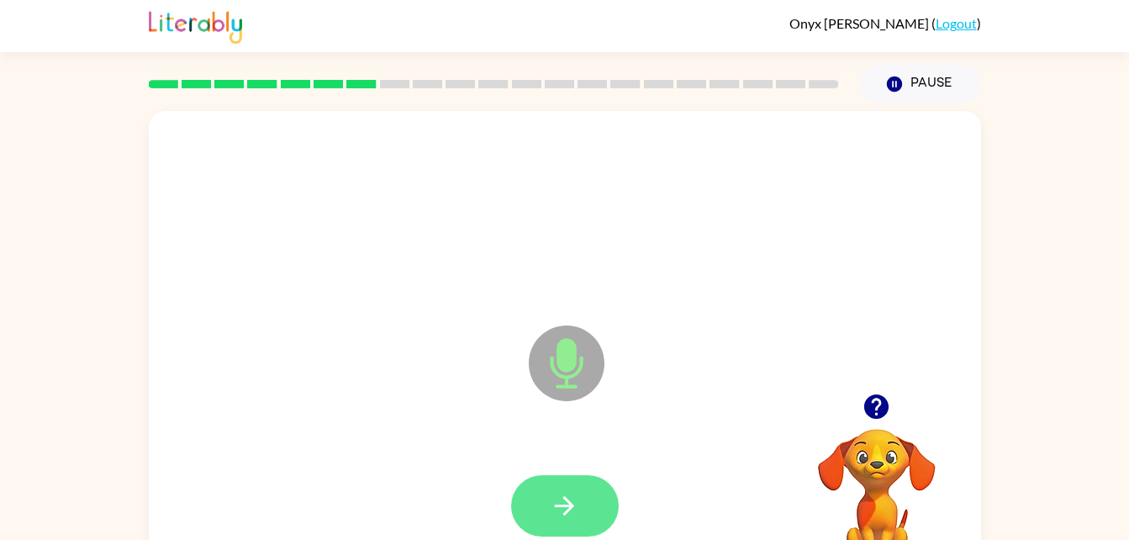
click at [576, 508] on icon "button" at bounding box center [564, 505] width 29 height 29
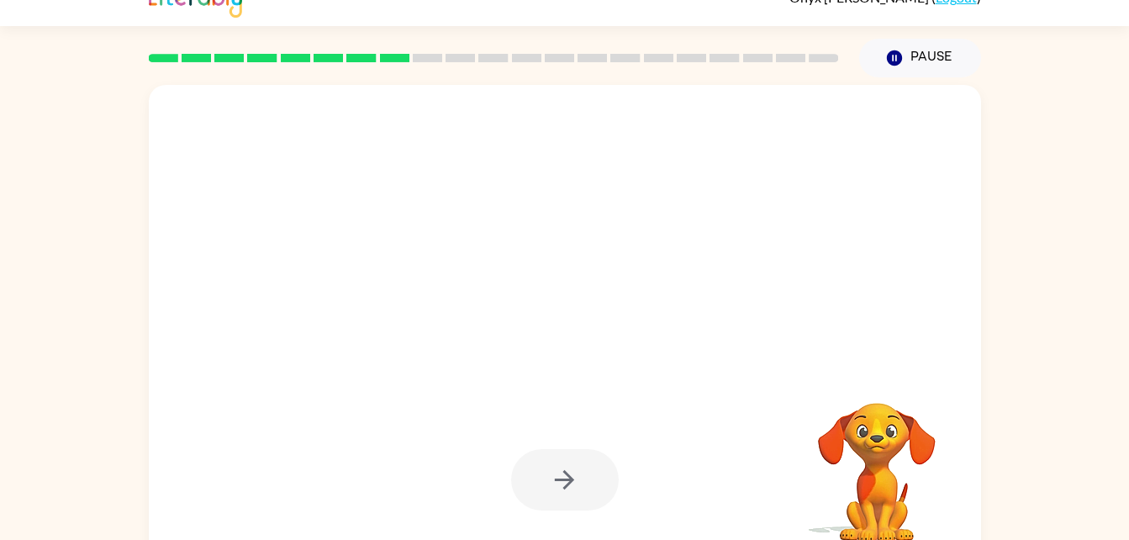
scroll to position [43, 0]
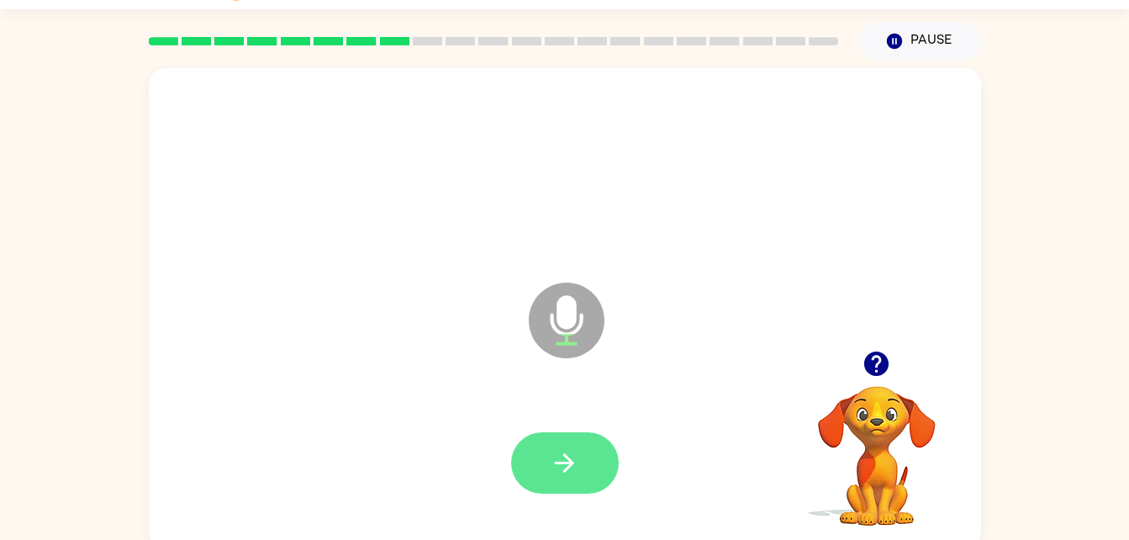
click at [569, 462] on icon "button" at bounding box center [564, 462] width 19 height 19
click at [575, 468] on icon "button" at bounding box center [564, 462] width 29 height 29
click at [565, 454] on icon "button" at bounding box center [564, 462] width 19 height 19
click at [563, 469] on icon "button" at bounding box center [564, 462] width 29 height 29
click at [570, 455] on icon "button" at bounding box center [564, 462] width 29 height 29
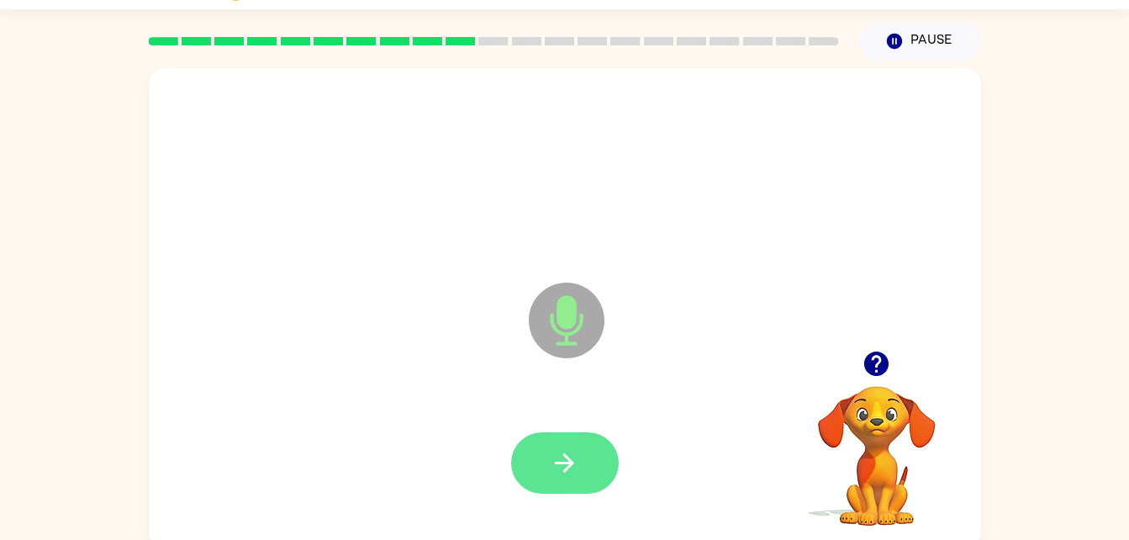
click at [580, 455] on button "button" at bounding box center [565, 462] width 108 height 61
click at [567, 470] on icon "button" at bounding box center [564, 462] width 19 height 19
click at [585, 463] on button "button" at bounding box center [565, 462] width 108 height 61
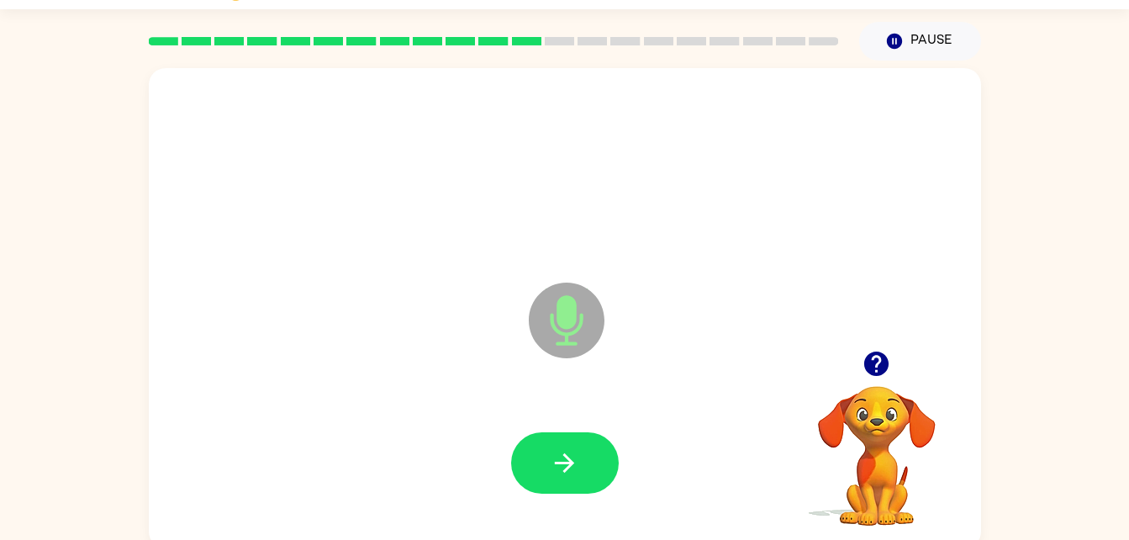
click at [553, 517] on div at bounding box center [565, 463] width 799 height 138
click at [558, 439] on button "button" at bounding box center [565, 462] width 108 height 61
click at [560, 481] on button "button" at bounding box center [565, 462] width 108 height 61
click at [575, 451] on icon "button" at bounding box center [564, 462] width 29 height 29
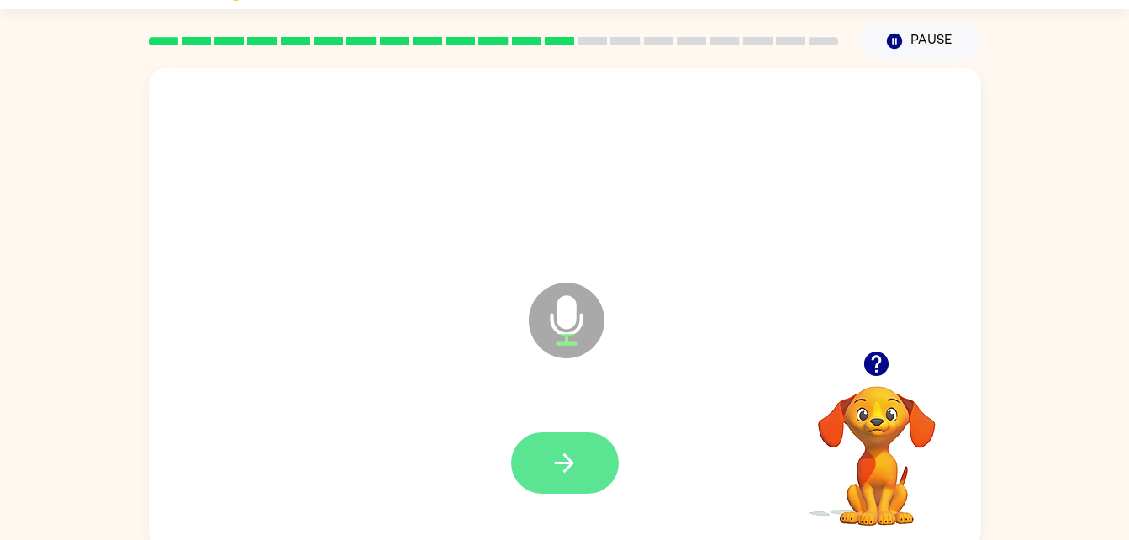
click at [547, 459] on button "button" at bounding box center [565, 462] width 108 height 61
click at [586, 455] on button "button" at bounding box center [565, 462] width 108 height 61
click at [585, 463] on button "button" at bounding box center [565, 462] width 108 height 61
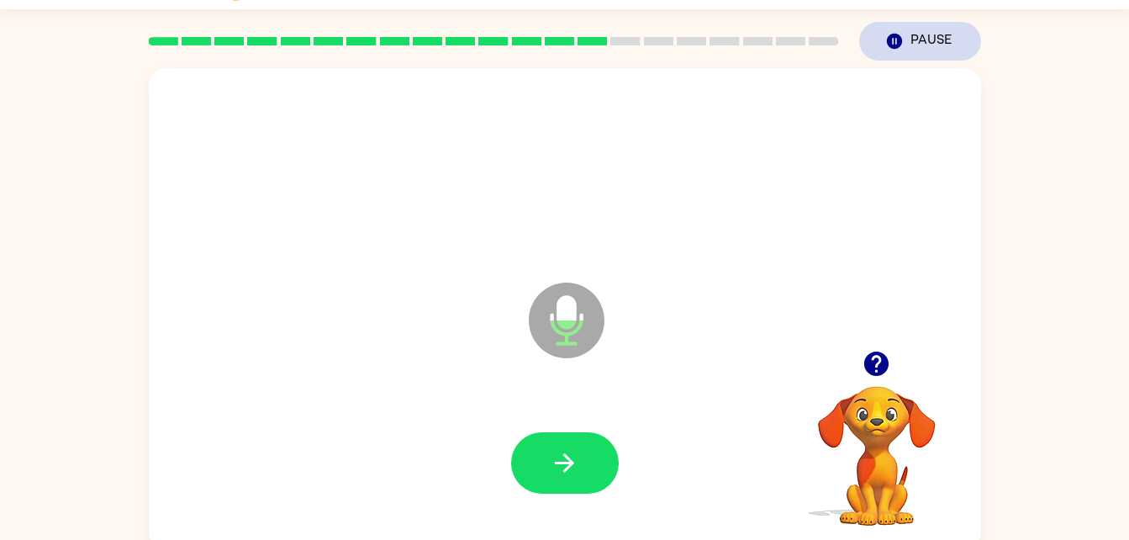
click at [893, 39] on icon "Pause" at bounding box center [894, 41] width 18 height 18
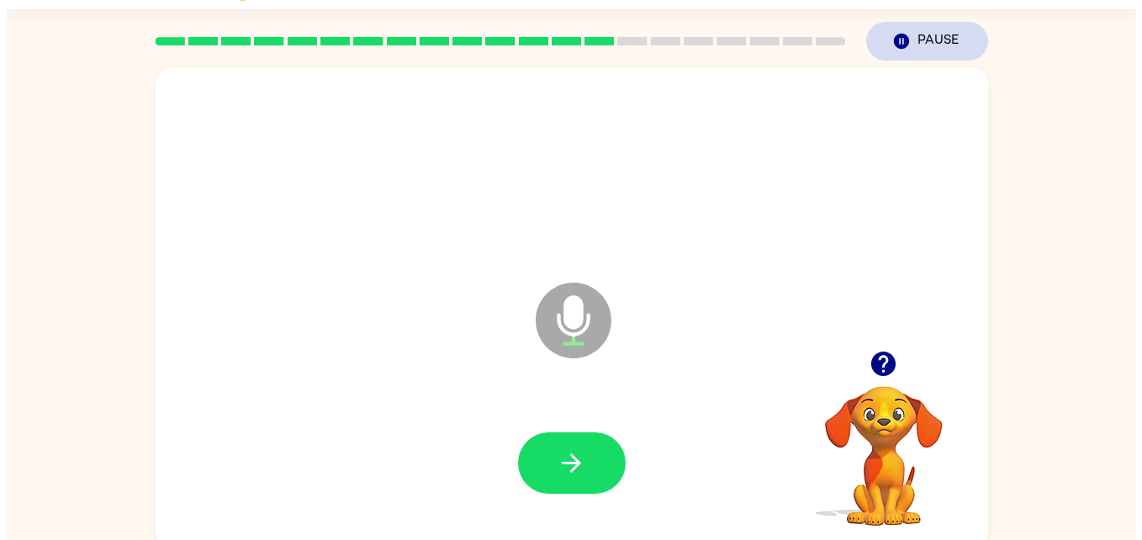
scroll to position [0, 0]
